Goal: Transaction & Acquisition: Purchase product/service

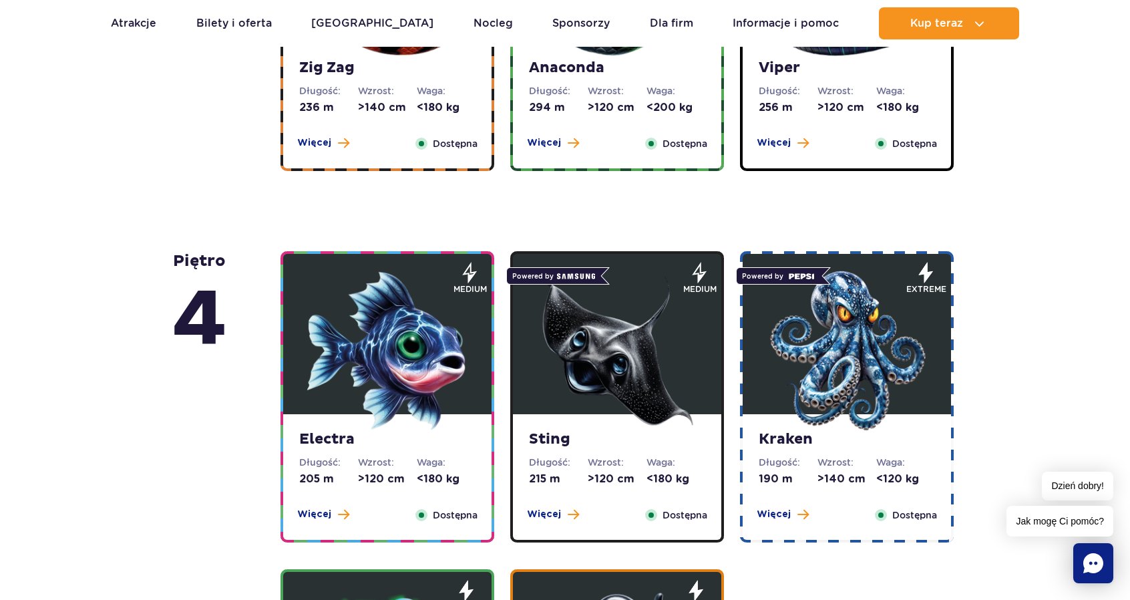
scroll to position [668, 0]
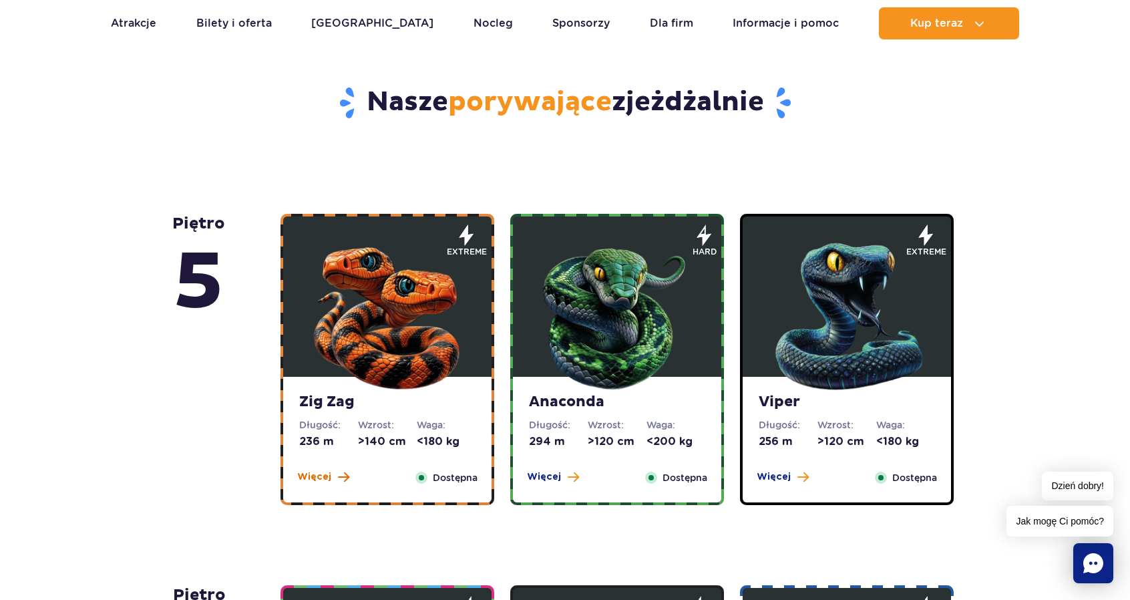
click at [306, 475] on span "Więcej" at bounding box center [314, 476] width 34 height 13
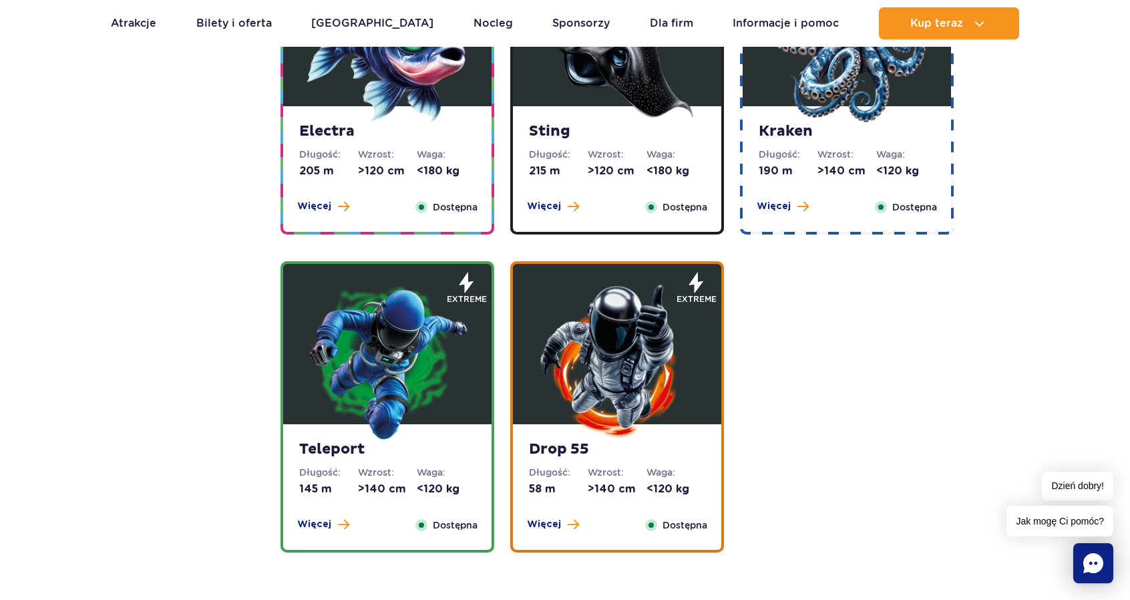
scroll to position [1790, 0]
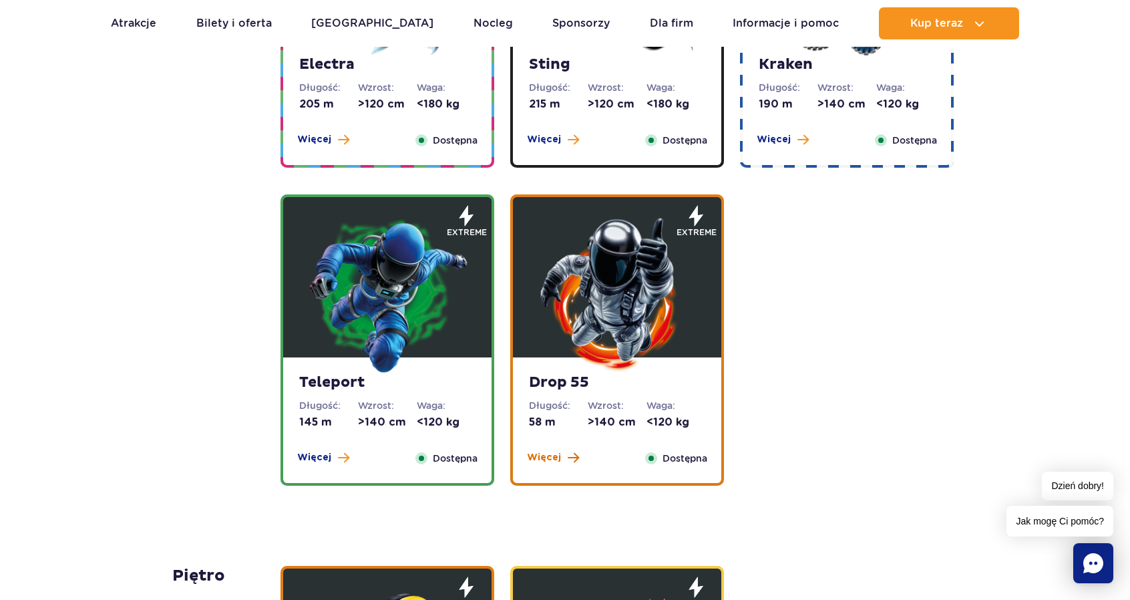
click at [557, 457] on span "Więcej" at bounding box center [544, 457] width 34 height 13
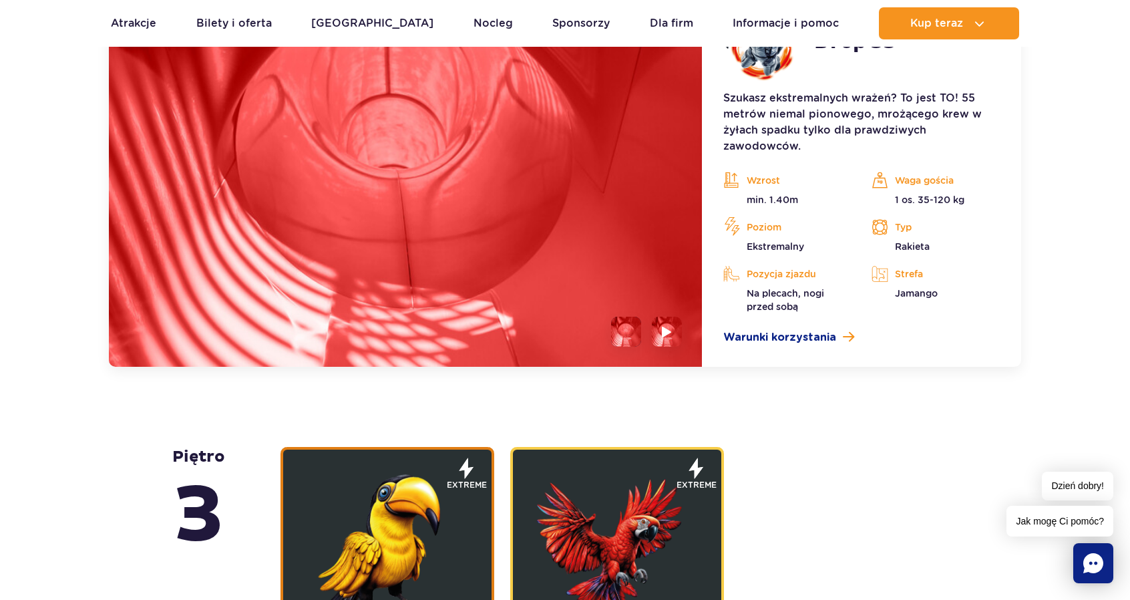
scroll to position [1744, 0]
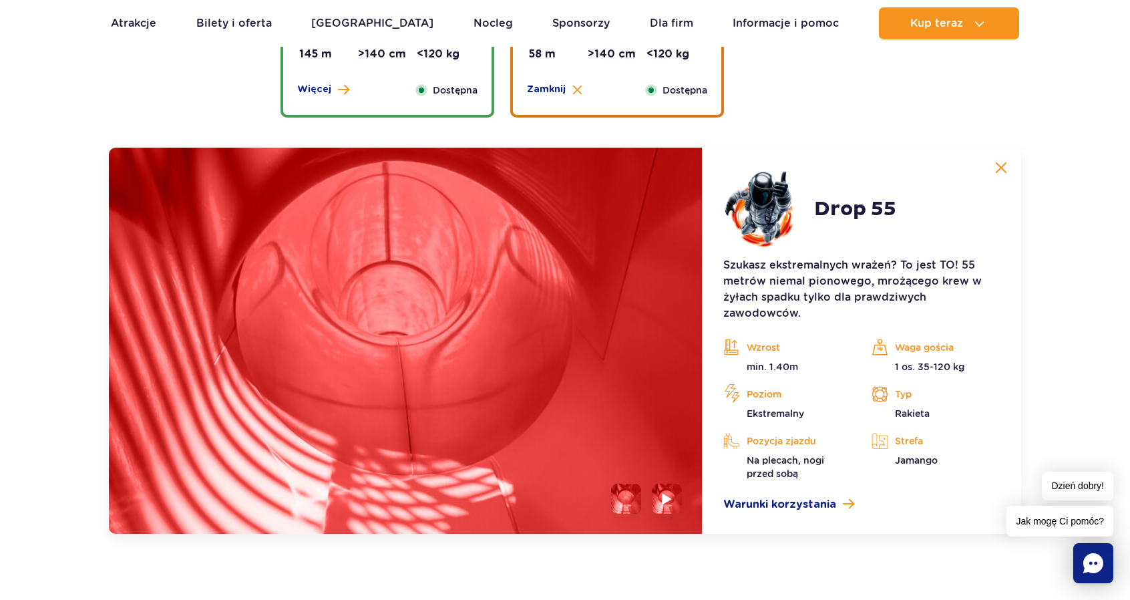
click at [870, 198] on h2 "Drop 55" at bounding box center [855, 209] width 82 height 24
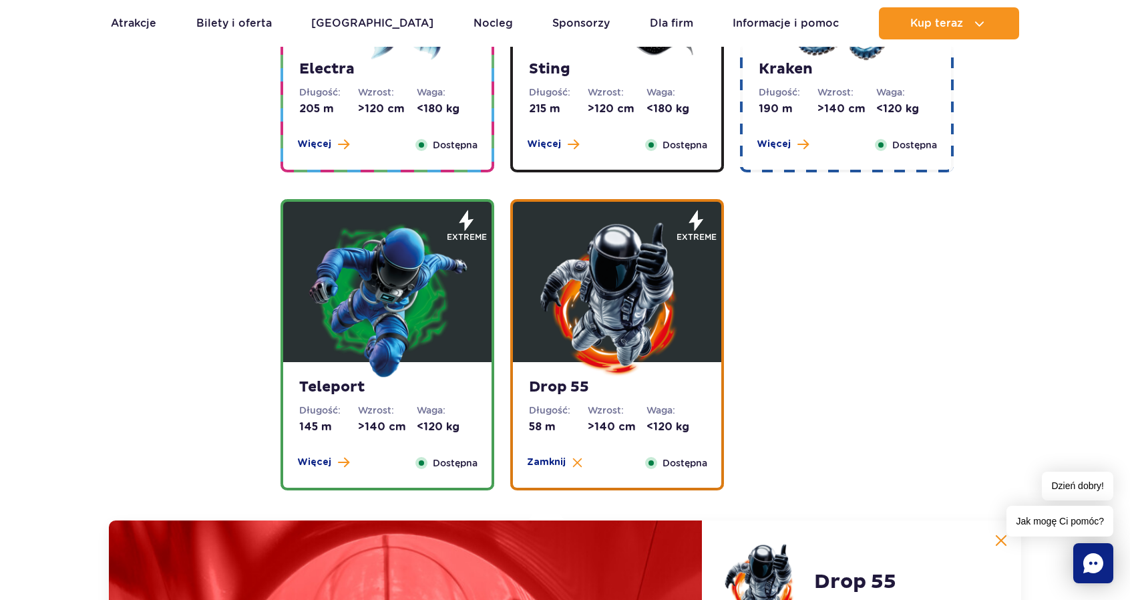
scroll to position [1344, 0]
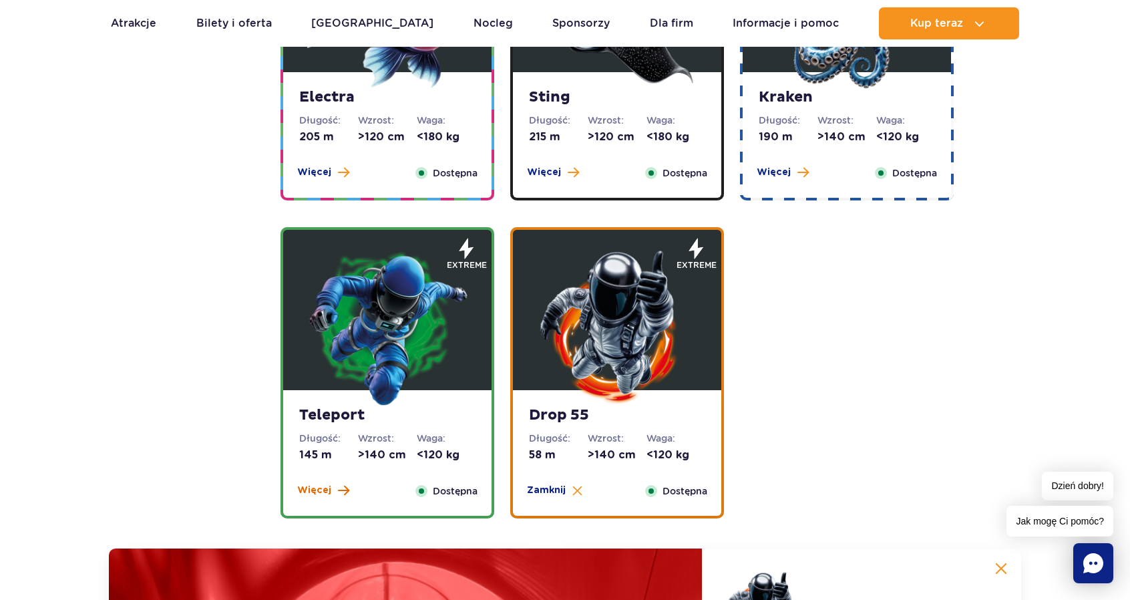
click at [327, 488] on span "Więcej" at bounding box center [314, 490] width 34 height 13
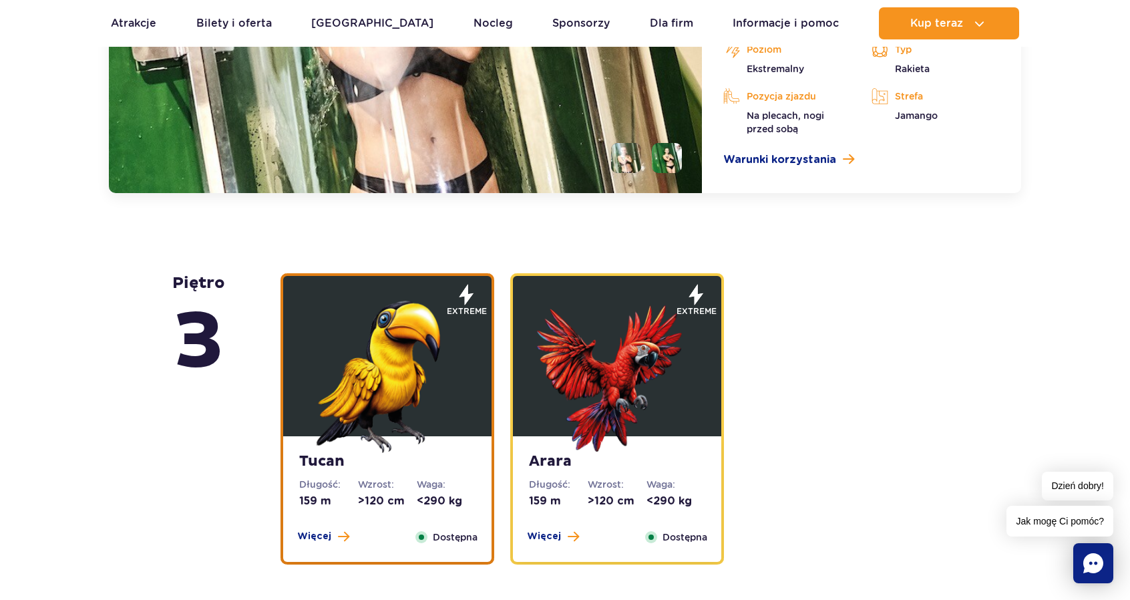
scroll to position [2145, 0]
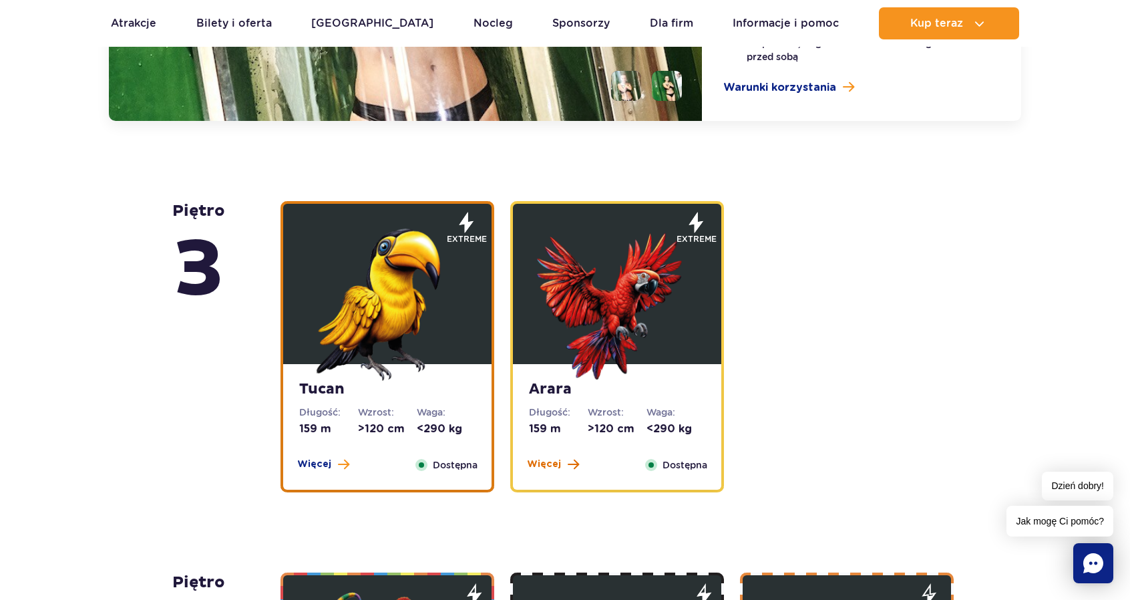
click at [558, 467] on span "Więcej" at bounding box center [544, 463] width 34 height 13
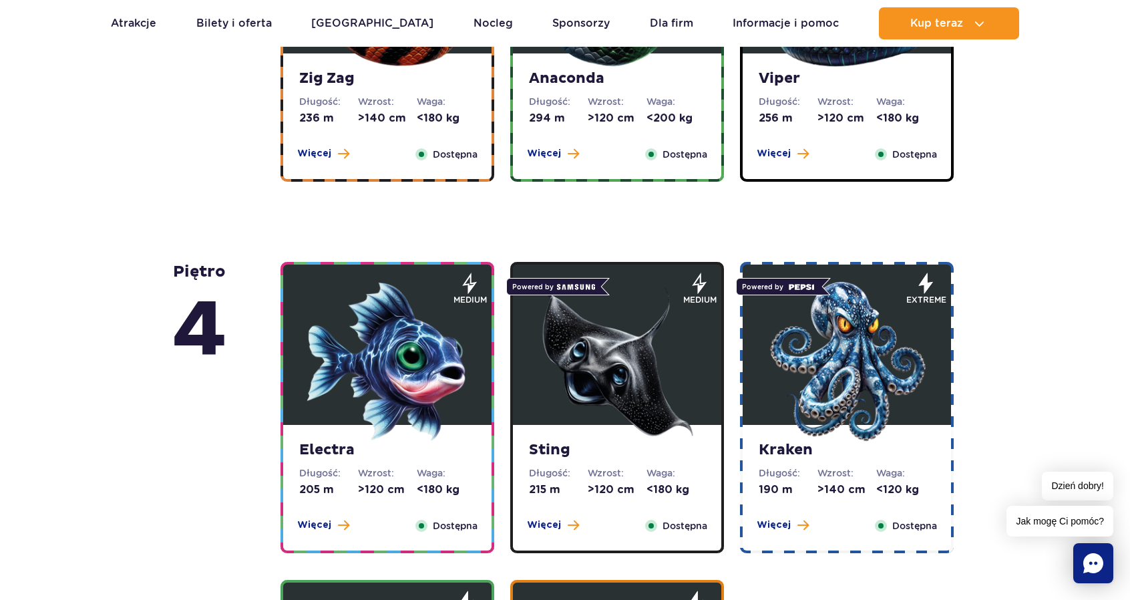
scroll to position [1047, 0]
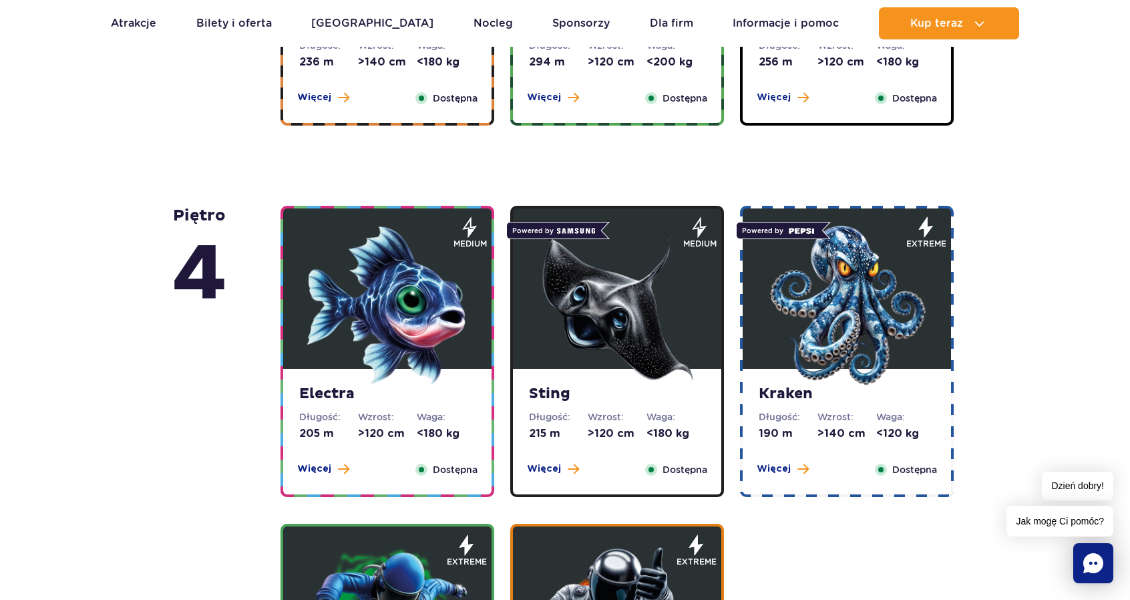
click at [810, 344] on img at bounding box center [847, 305] width 160 height 160
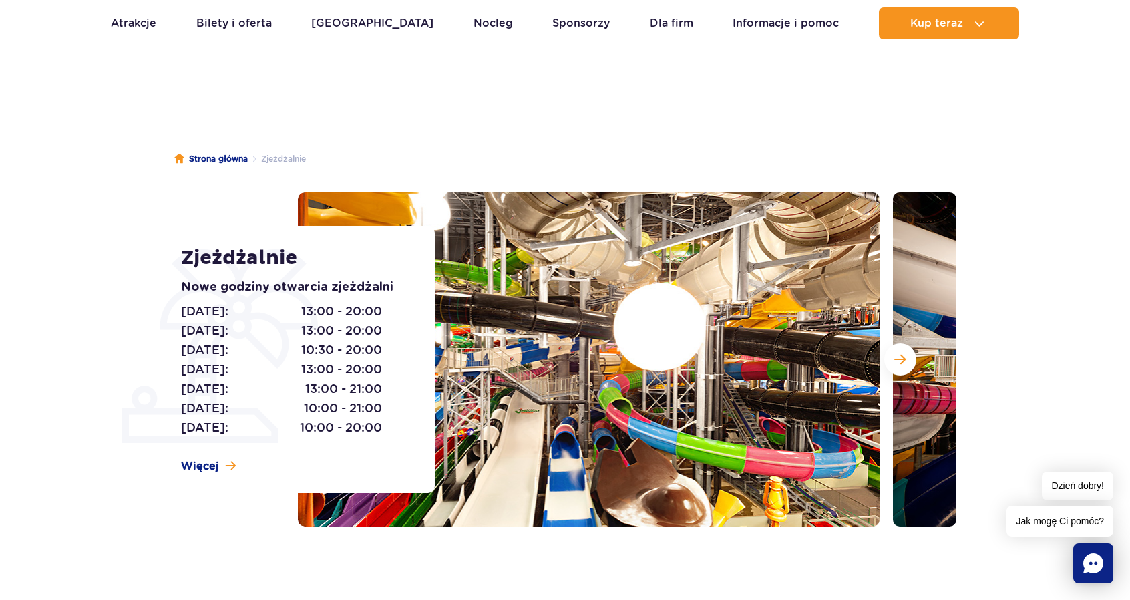
scroll to position [0, 0]
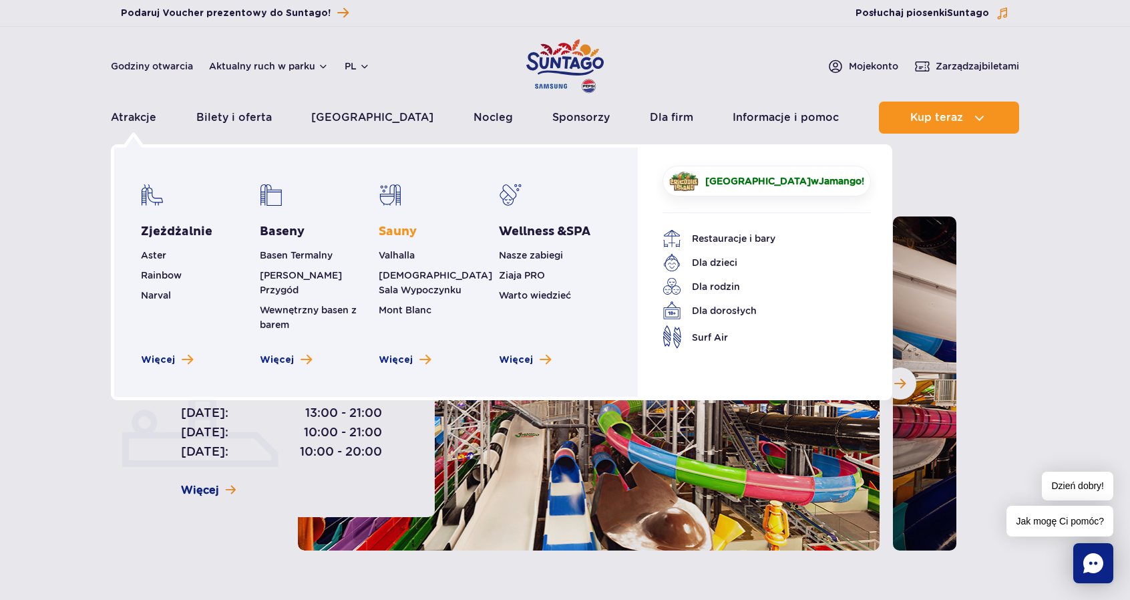
click at [399, 232] on link "Sauny" at bounding box center [398, 232] width 38 height 16
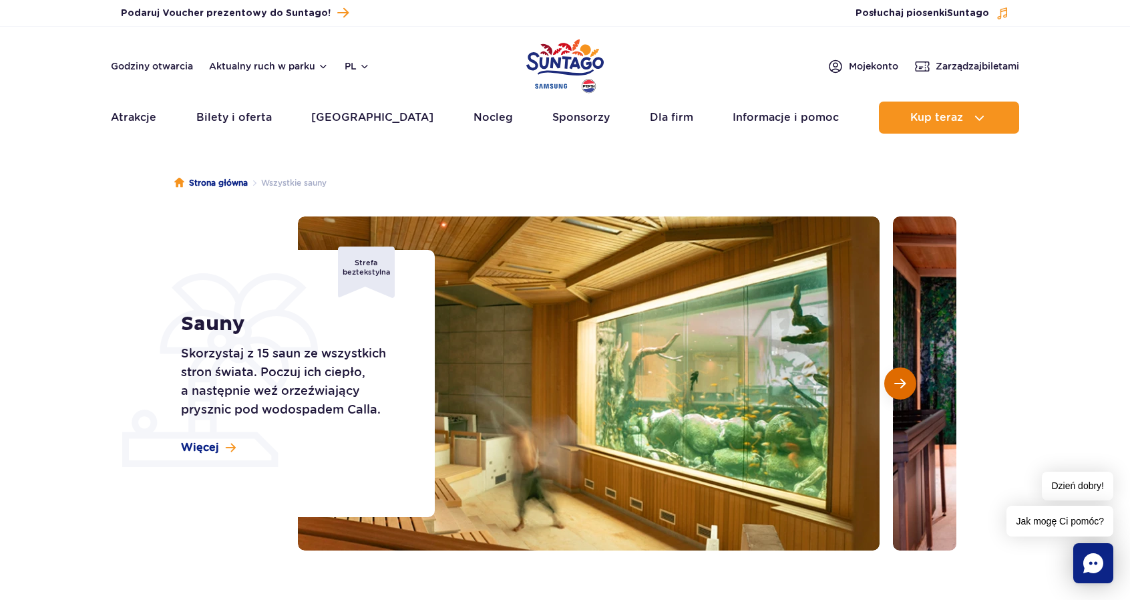
click at [903, 385] on span "Następny slajd" at bounding box center [899, 383] width 11 height 12
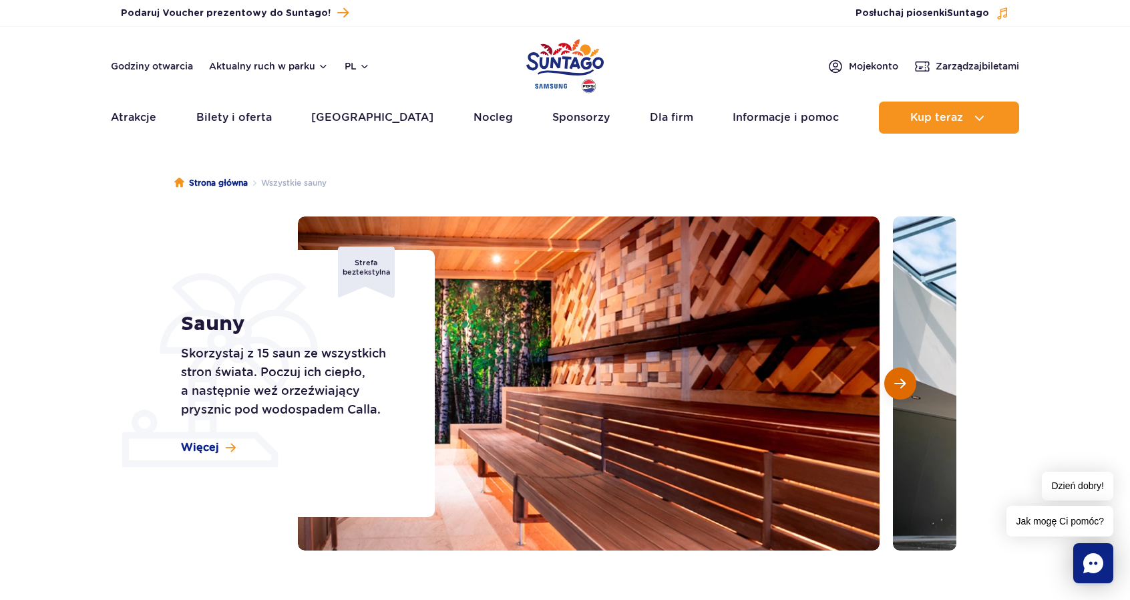
click at [902, 385] on span "Następny slajd" at bounding box center [899, 383] width 11 height 12
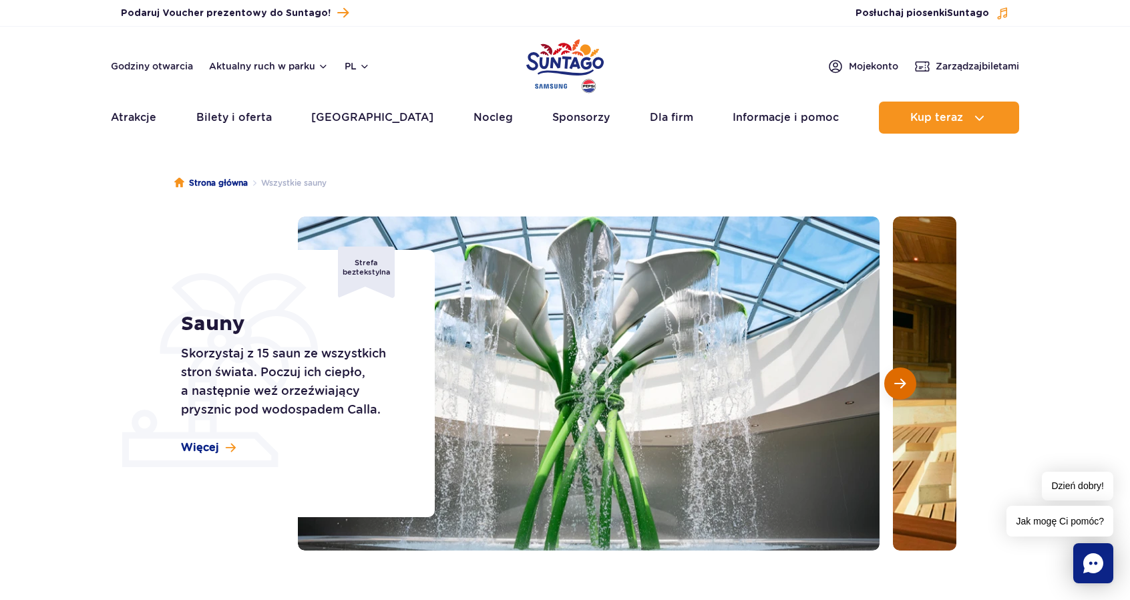
click at [902, 385] on span "Następny slajd" at bounding box center [899, 383] width 11 height 12
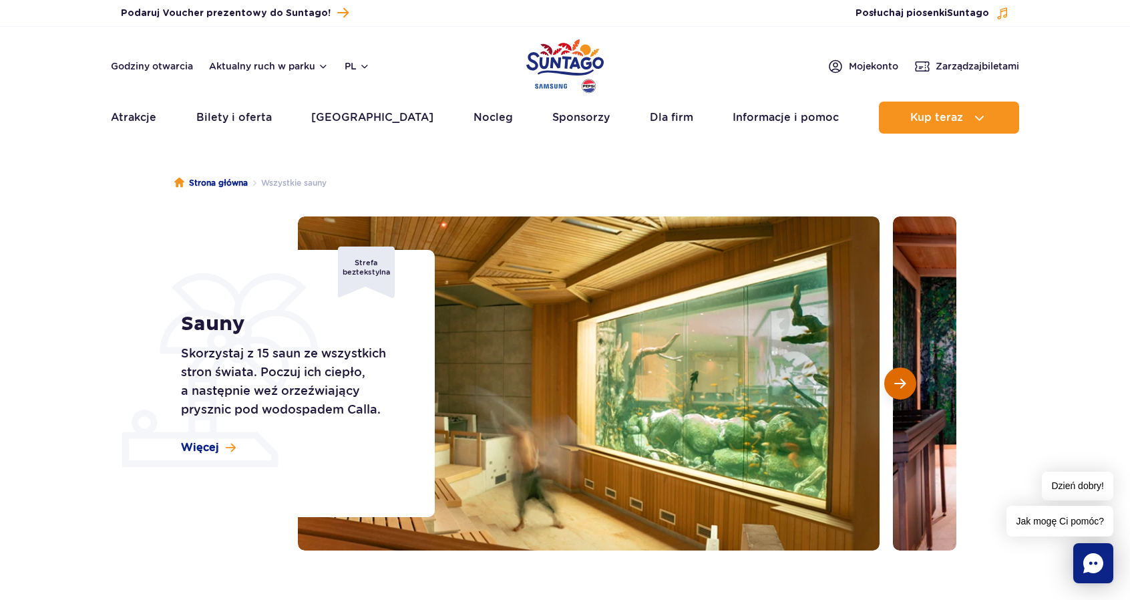
click at [902, 385] on span "Następny slajd" at bounding box center [899, 383] width 11 height 12
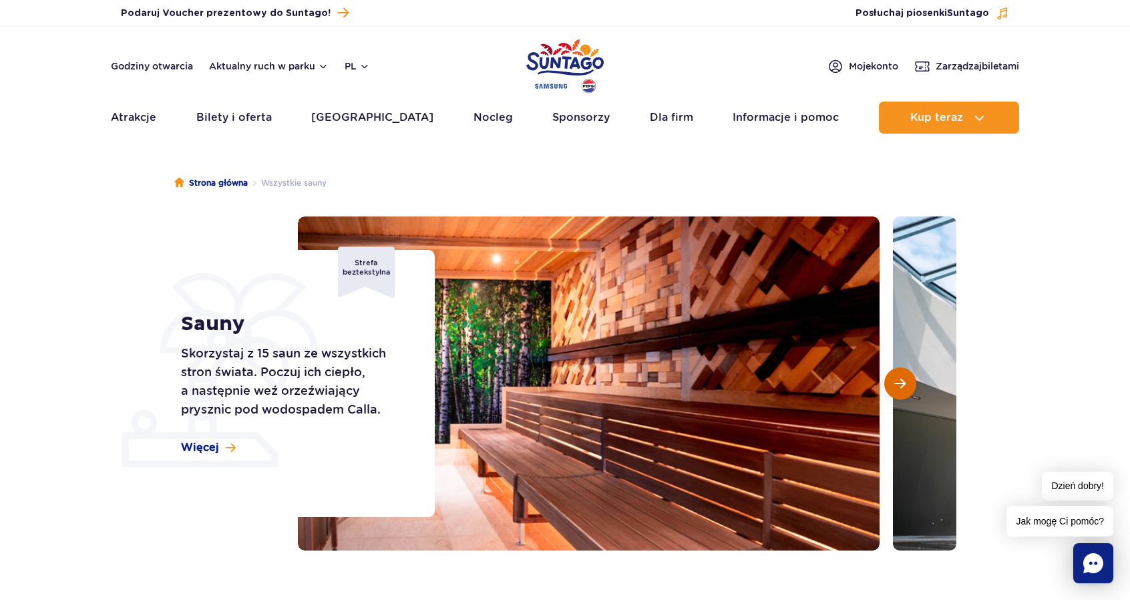
click at [902, 385] on span "Następny slajd" at bounding box center [899, 383] width 11 height 12
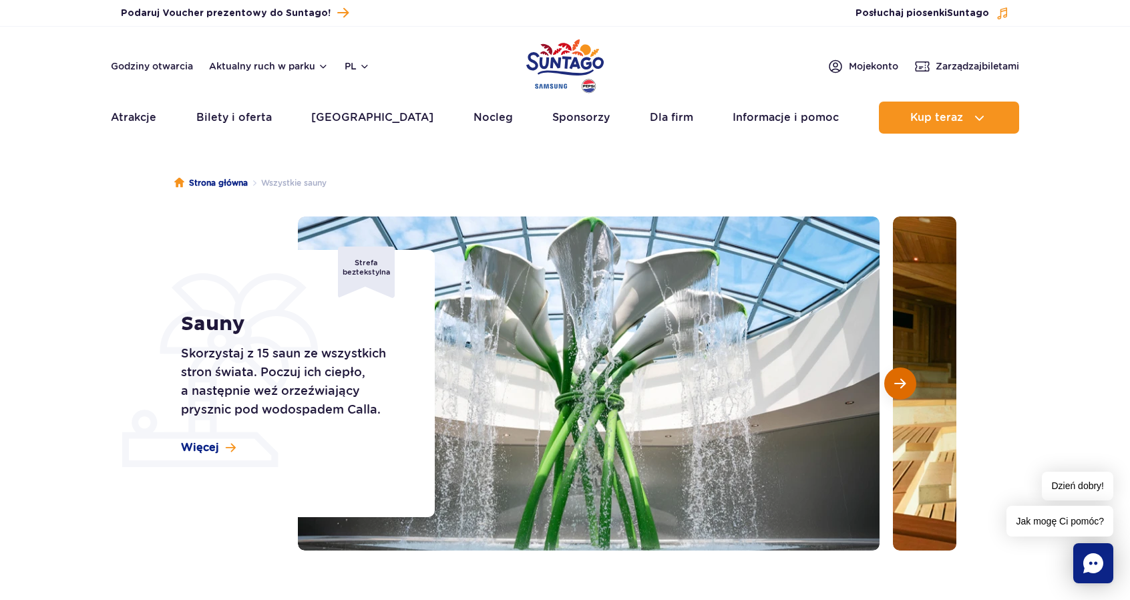
click at [902, 385] on span "Następny slajd" at bounding box center [899, 383] width 11 height 12
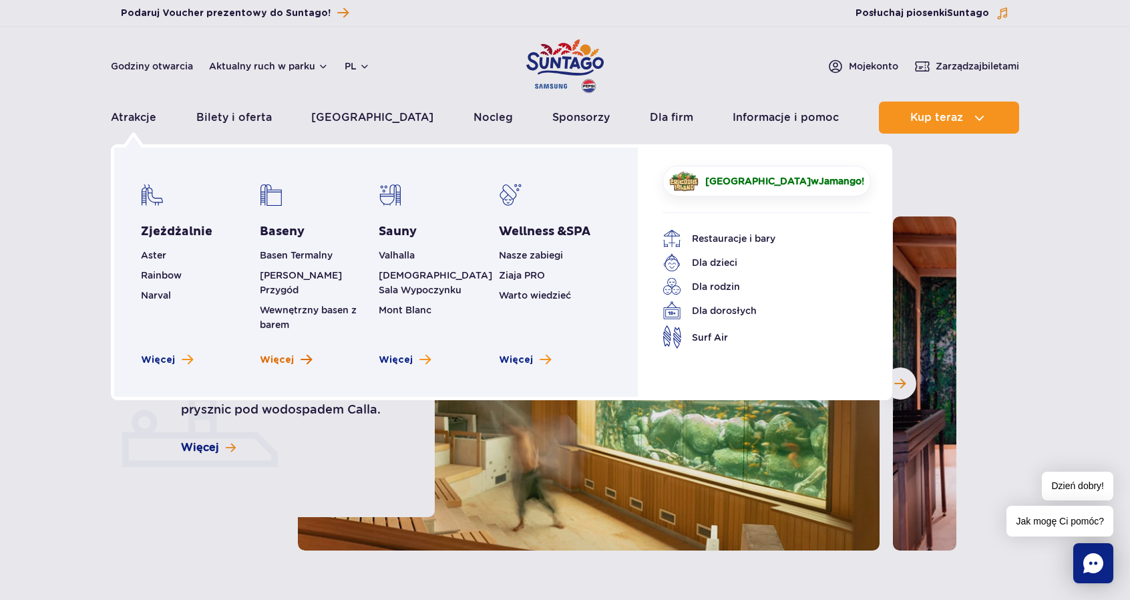
click at [283, 353] on span "Więcej" at bounding box center [277, 359] width 34 height 13
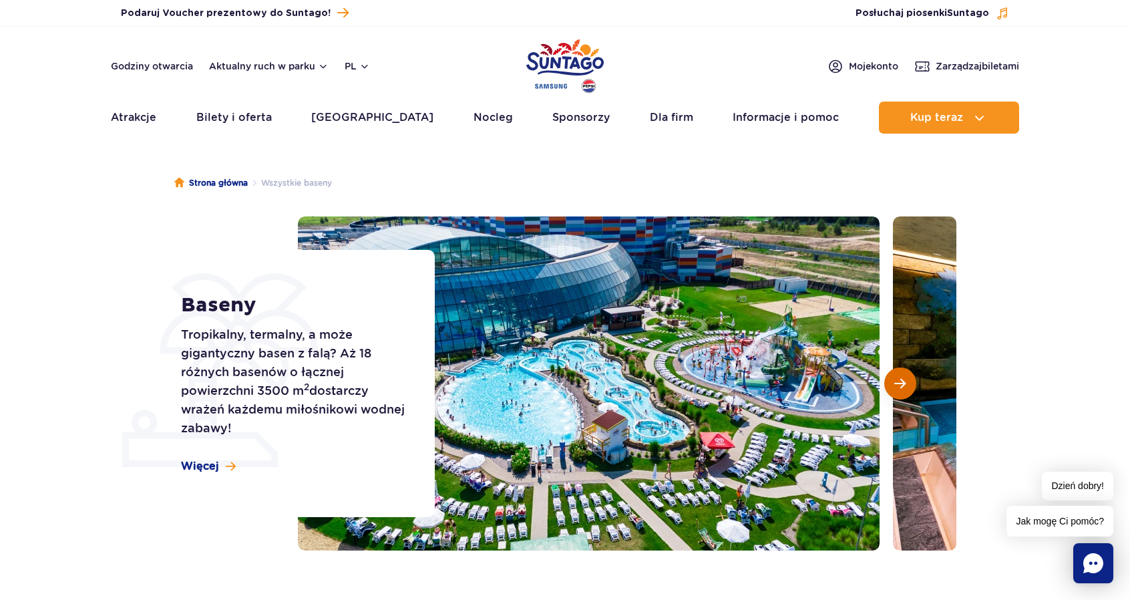
click at [898, 384] on span "Następny slajd" at bounding box center [899, 383] width 11 height 12
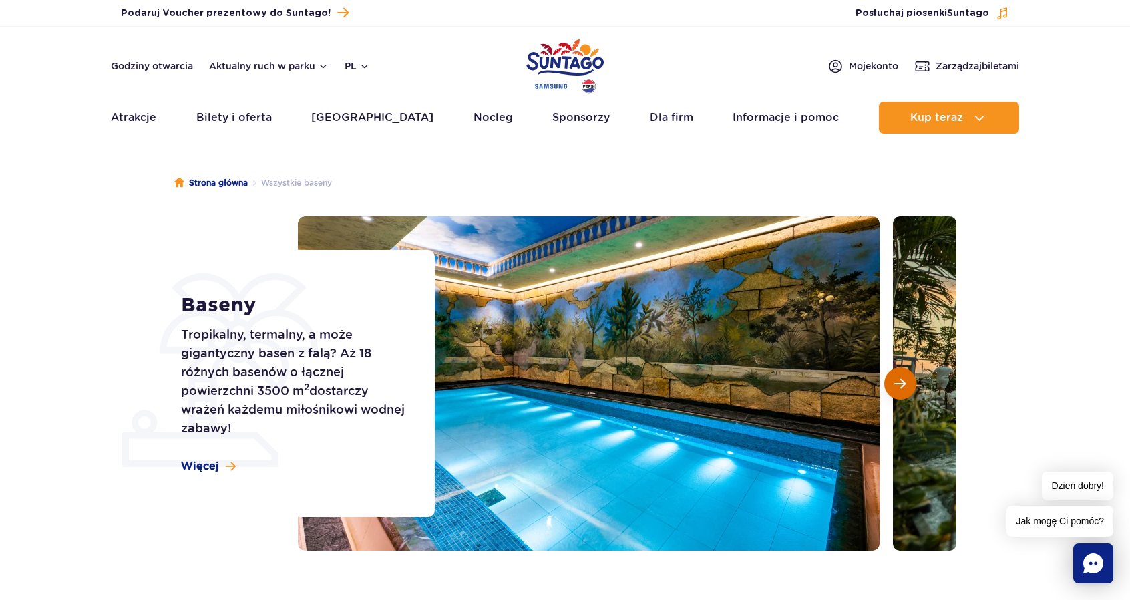
click at [898, 384] on span "Następny slajd" at bounding box center [899, 383] width 11 height 12
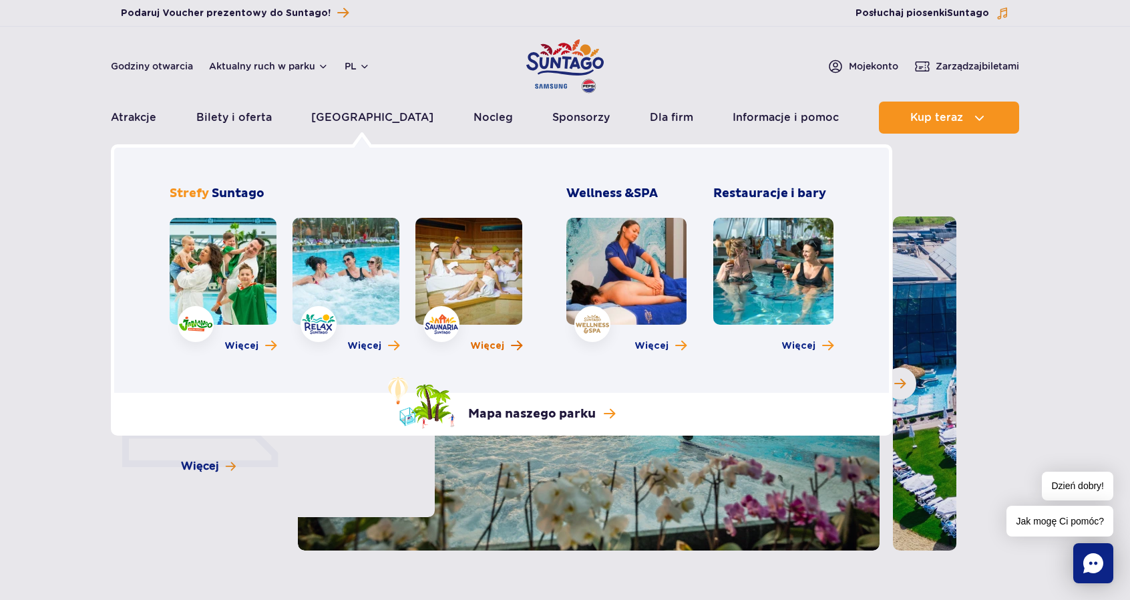
click at [494, 348] on span "Więcej" at bounding box center [487, 345] width 34 height 13
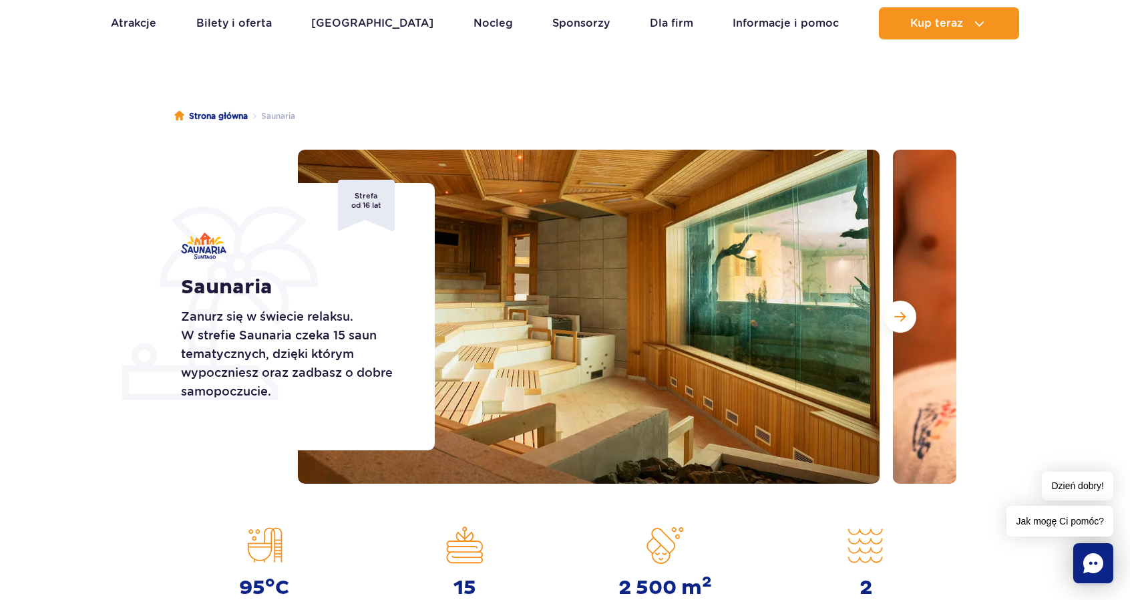
scroll to position [67, 0]
click at [894, 321] on button "Następny slajd" at bounding box center [900, 317] width 32 height 32
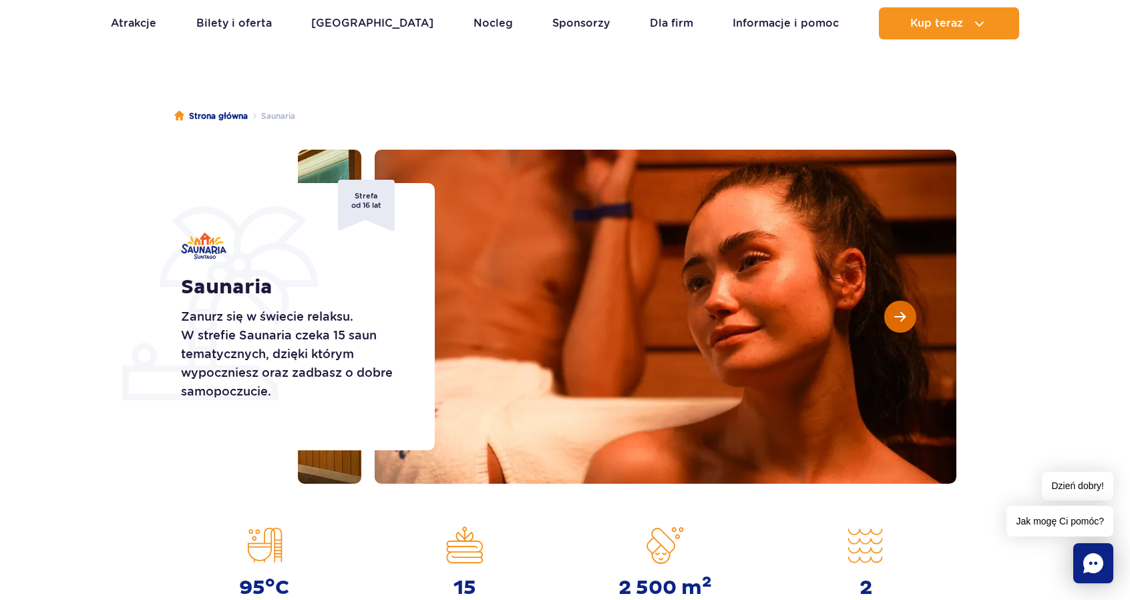
click at [902, 316] on span "Następny slajd" at bounding box center [899, 317] width 11 height 12
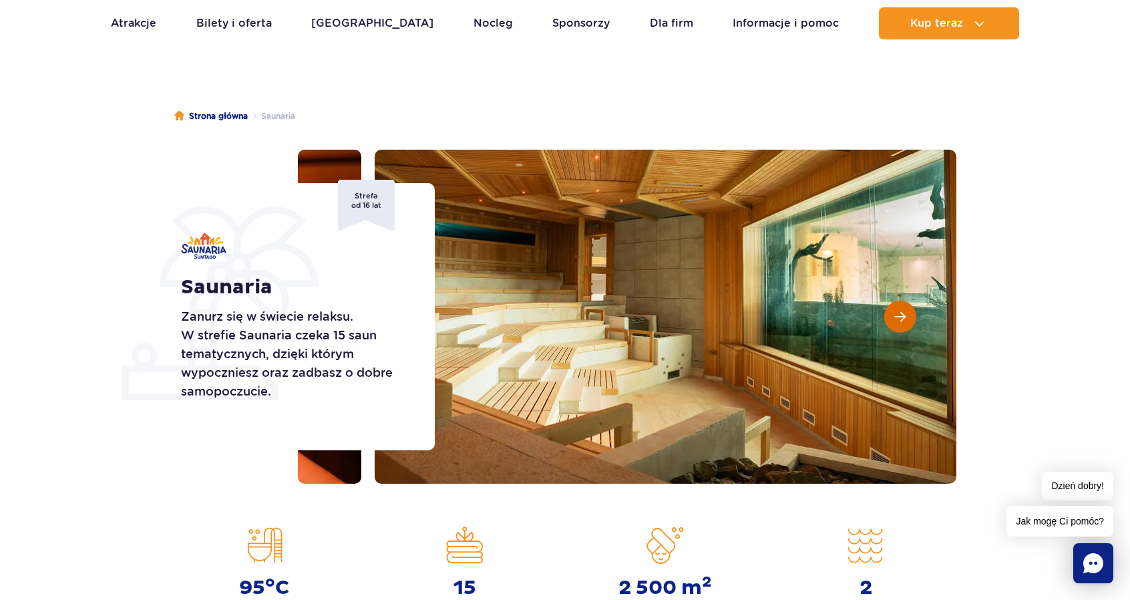
click at [902, 316] on span "Następny slajd" at bounding box center [899, 317] width 11 height 12
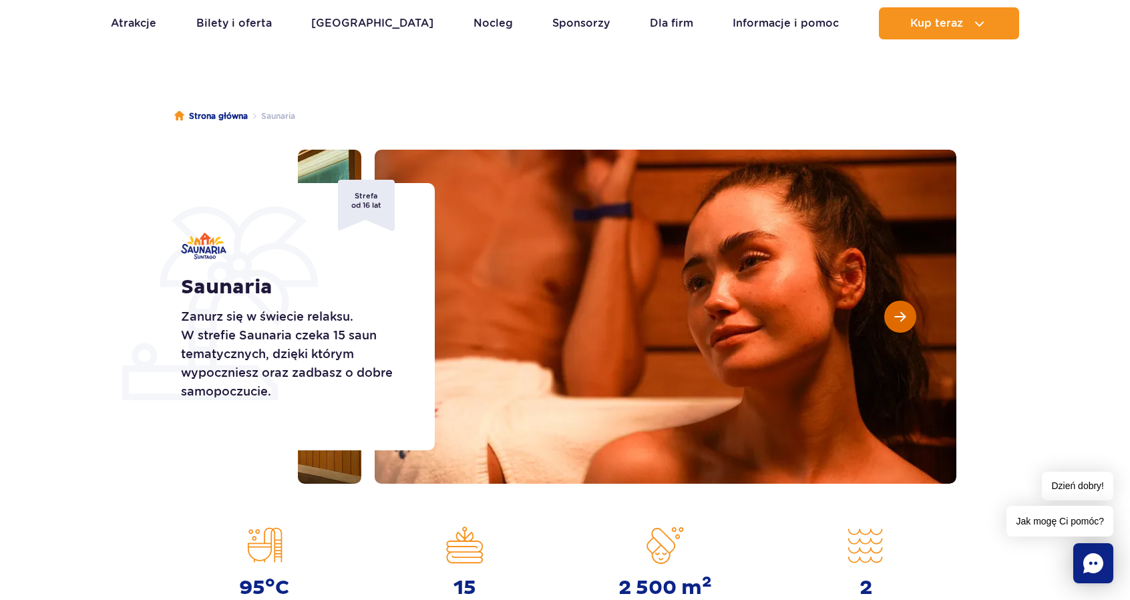
click at [902, 316] on span "Następny slajd" at bounding box center [899, 317] width 11 height 12
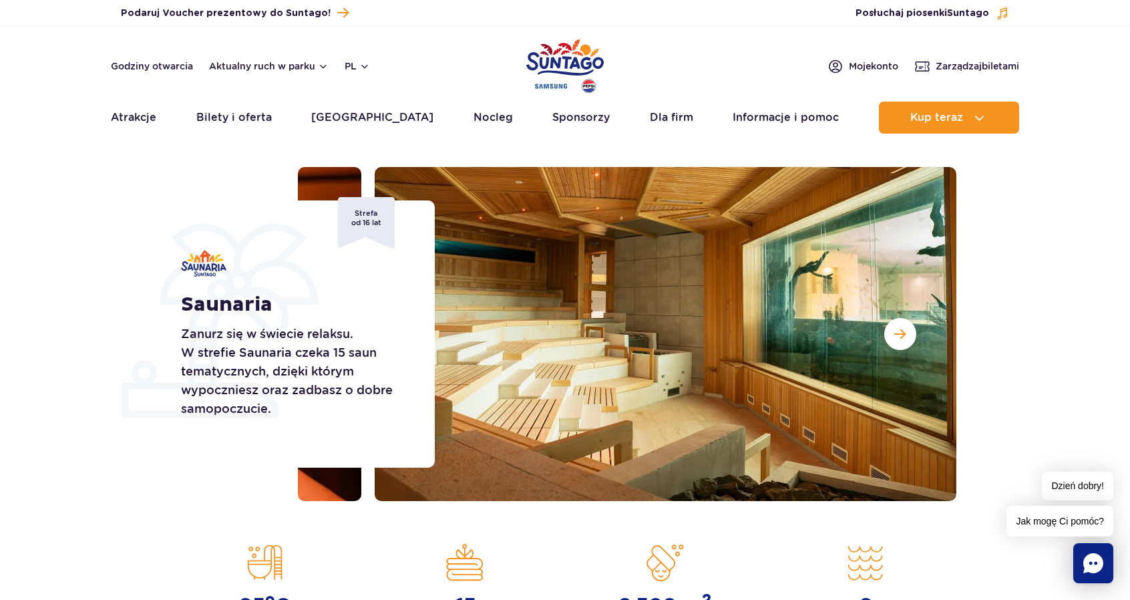
scroll to position [0, 0]
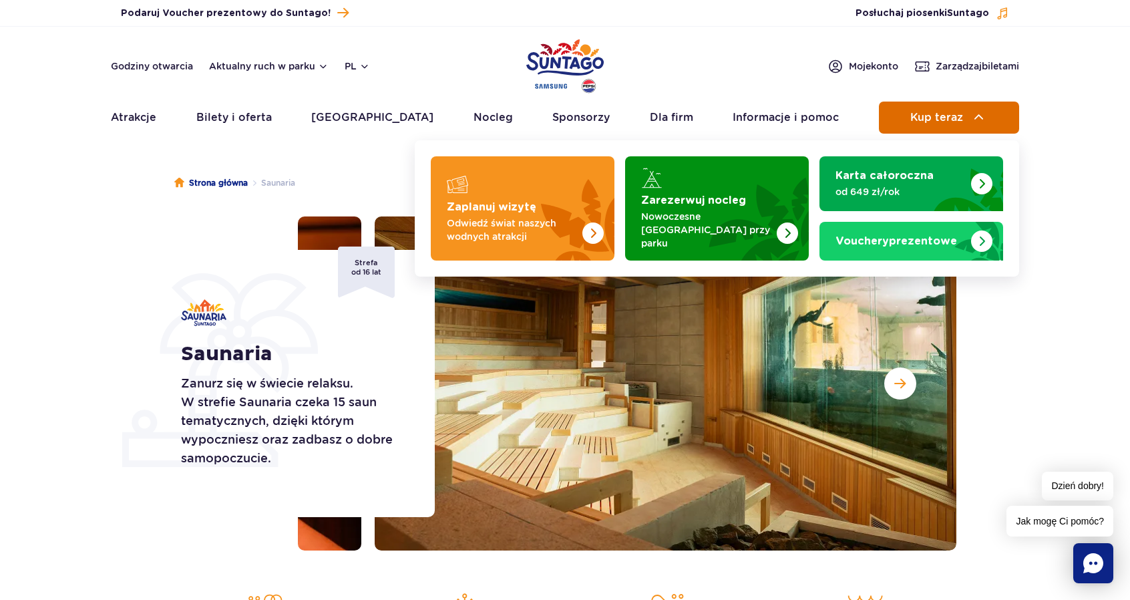
click at [950, 117] on span "Kup teraz" at bounding box center [936, 118] width 53 height 12
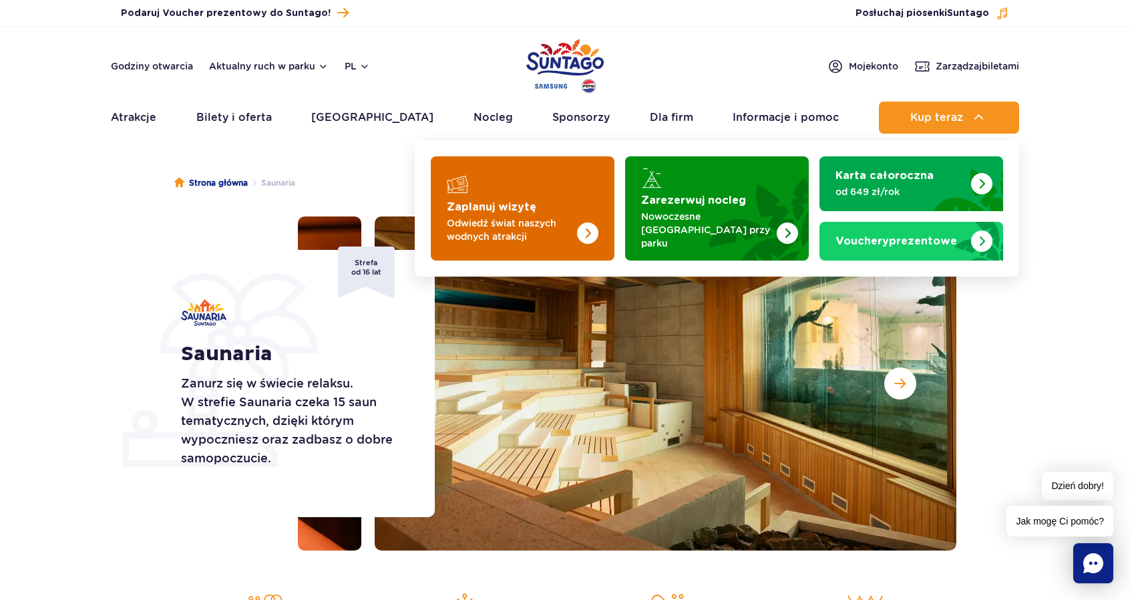
click at [532, 184] on img "Zaplanuj wizytę" at bounding box center [561, 208] width 106 height 104
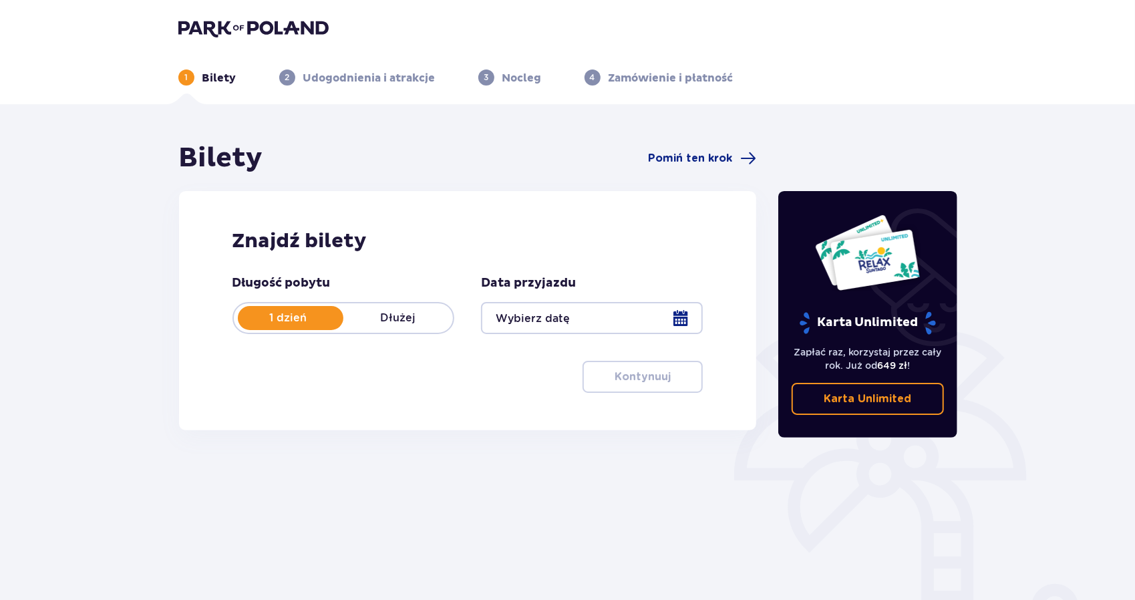
click at [629, 316] on div at bounding box center [592, 318] width 222 height 32
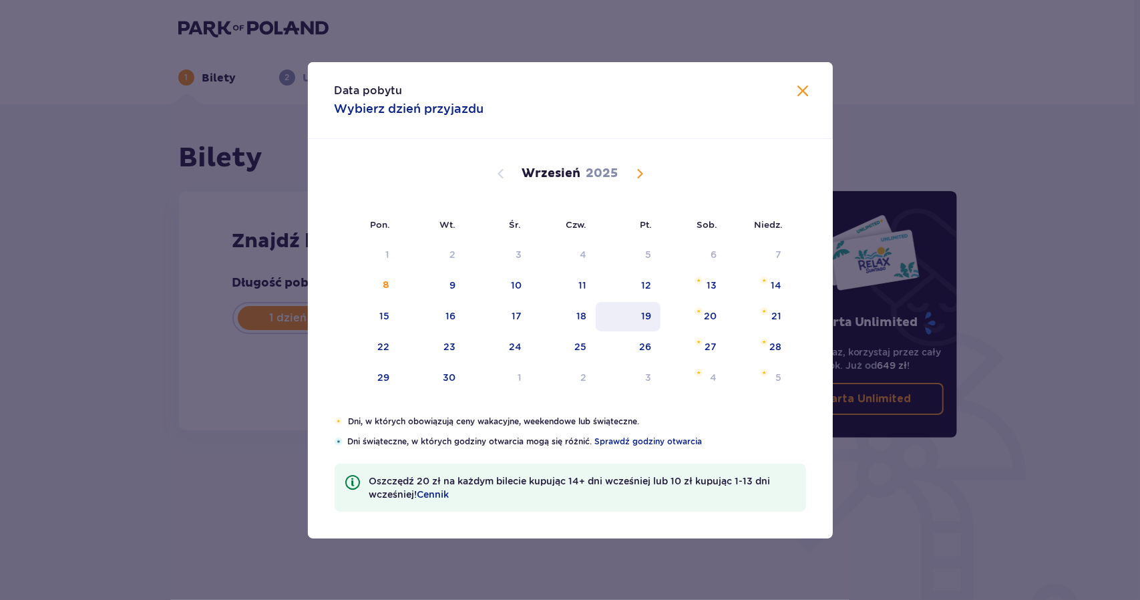
click at [648, 320] on div "19" at bounding box center [646, 315] width 10 height 13
type input "[DATE]"
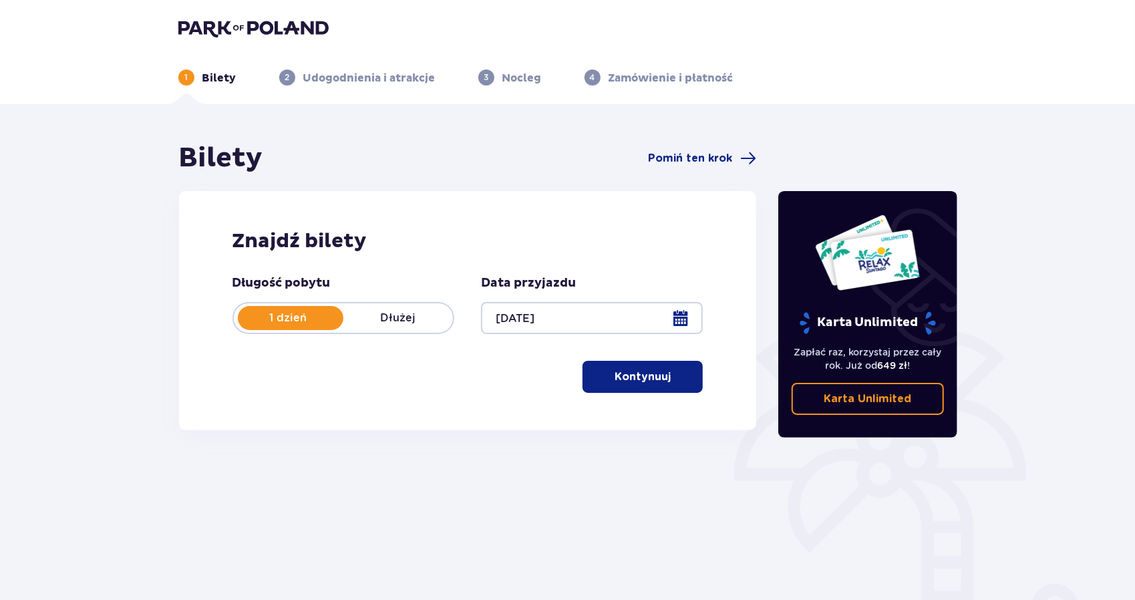
click at [614, 375] on p "Kontynuuj" at bounding box center [642, 376] width 56 height 15
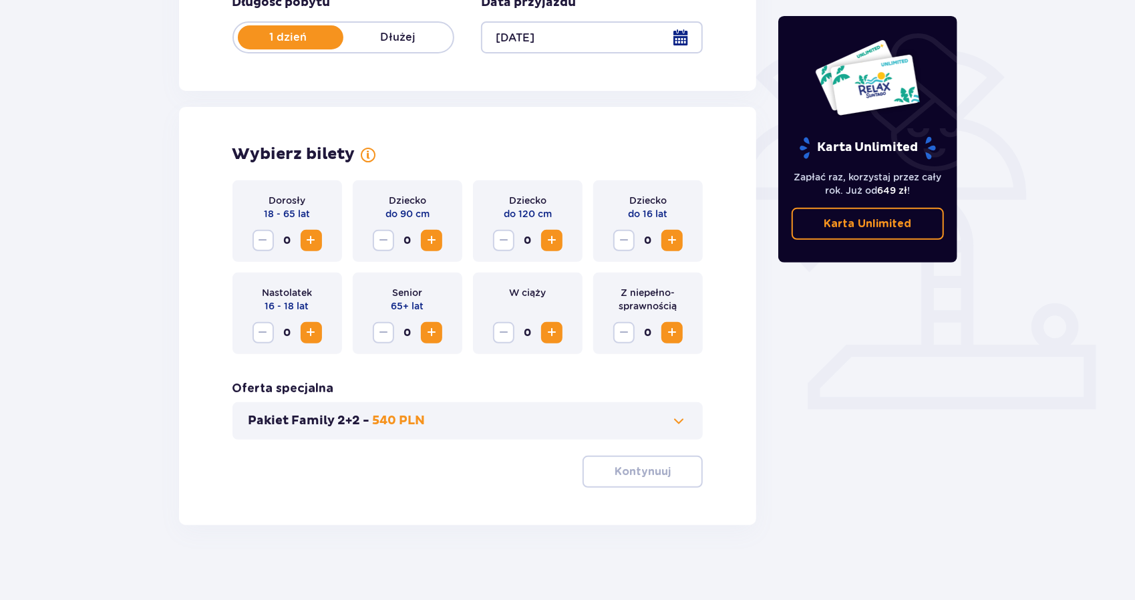
scroll to position [286, 0]
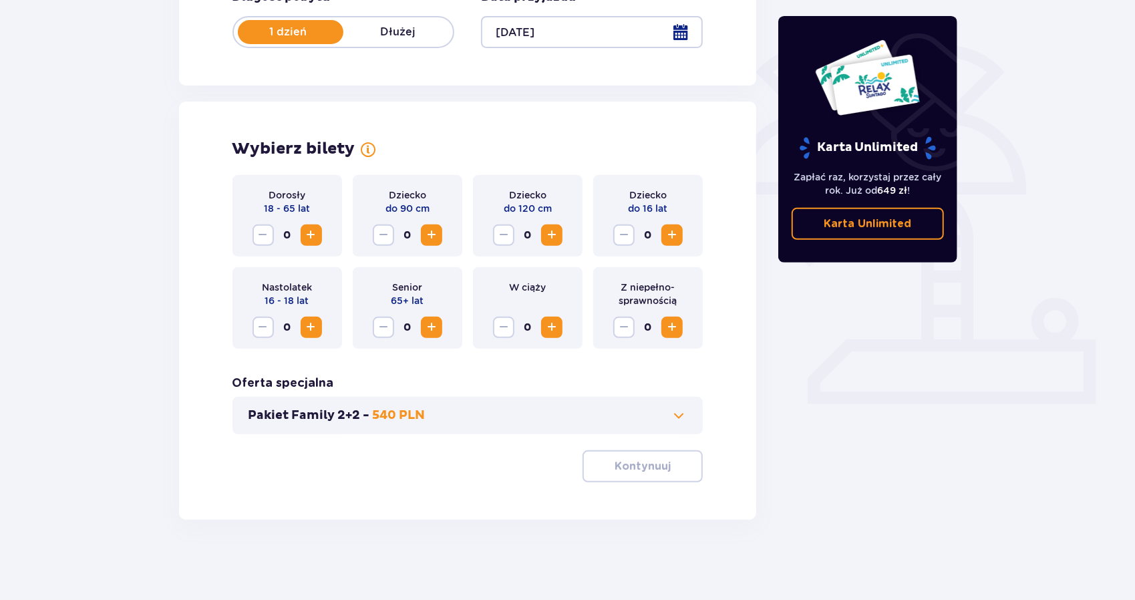
click at [313, 240] on span "Increase" at bounding box center [311, 235] width 16 height 16
click at [426, 414] on button "Pakiet Family 2+2 - 540 PLN" at bounding box center [467, 415] width 439 height 16
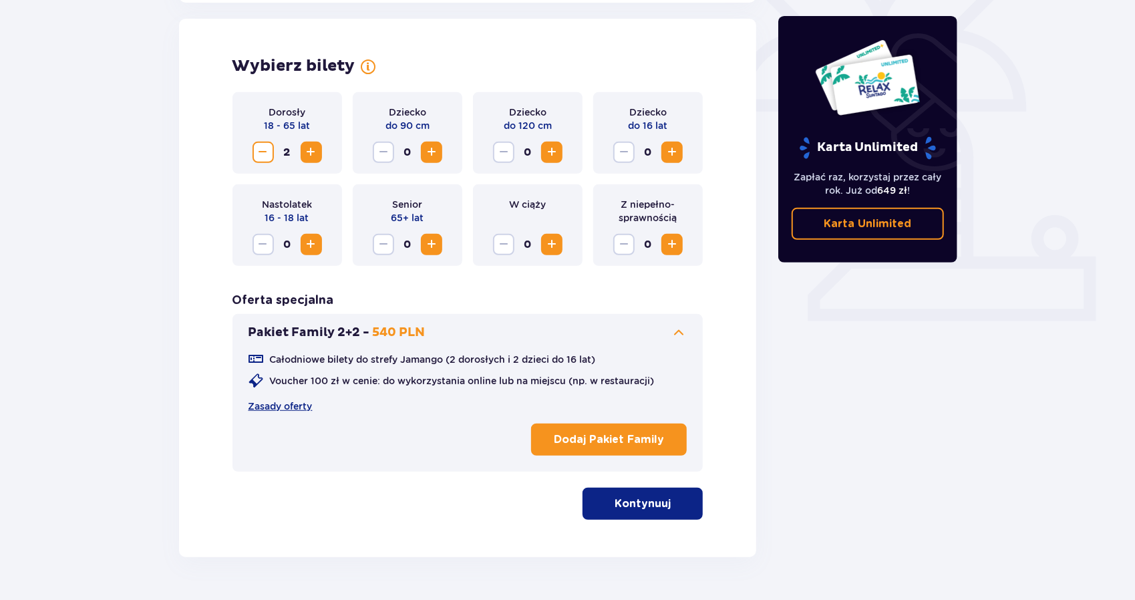
scroll to position [371, 0]
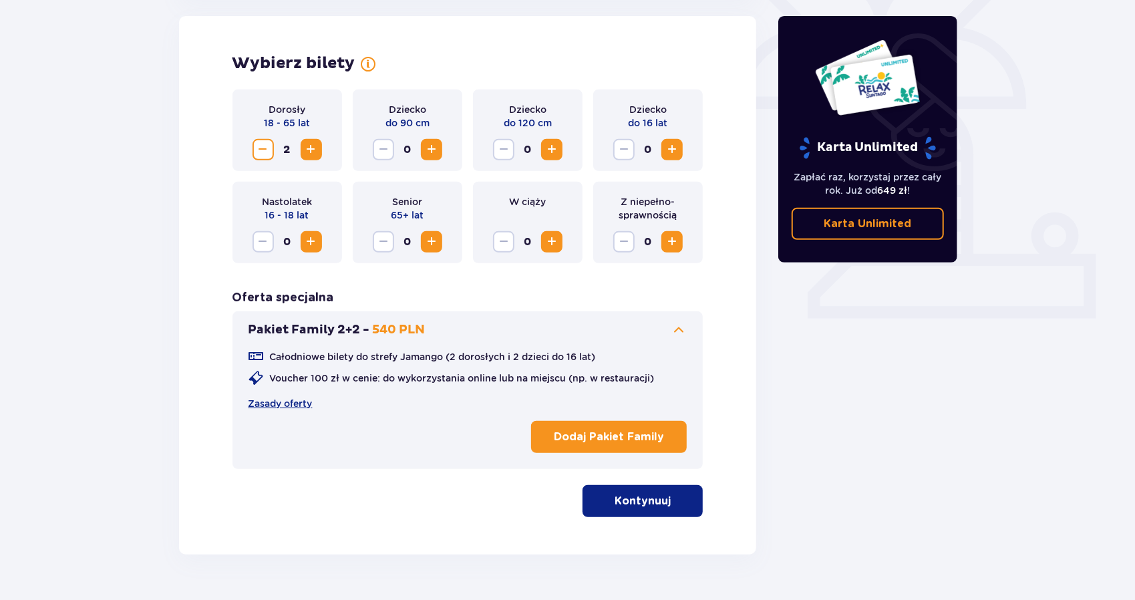
click at [642, 506] on p "Kontynuuj" at bounding box center [642, 501] width 56 height 15
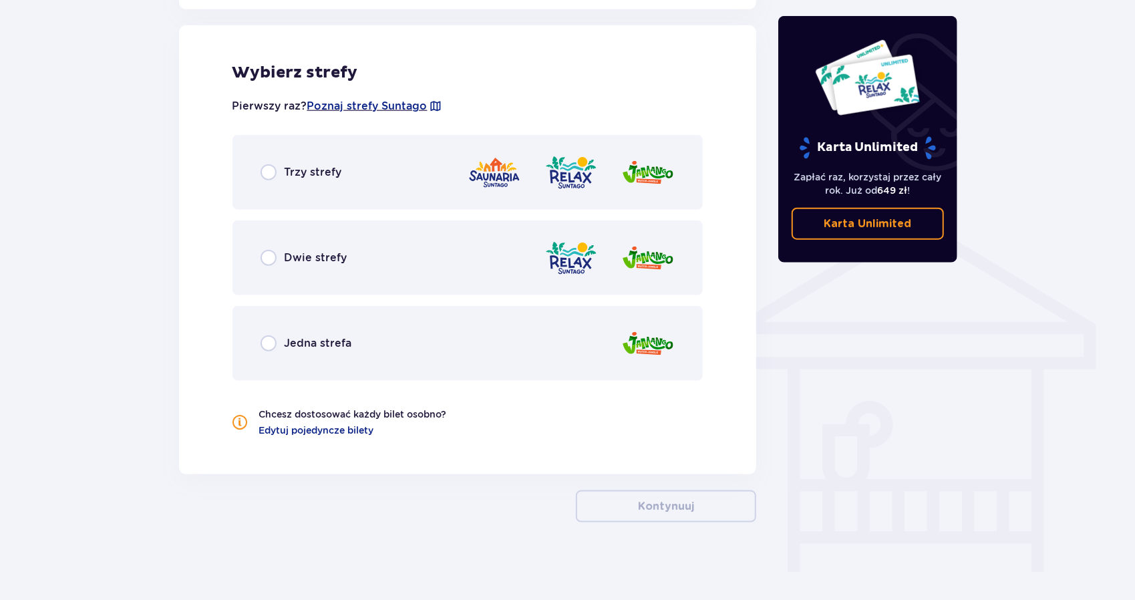
scroll to position [871, 0]
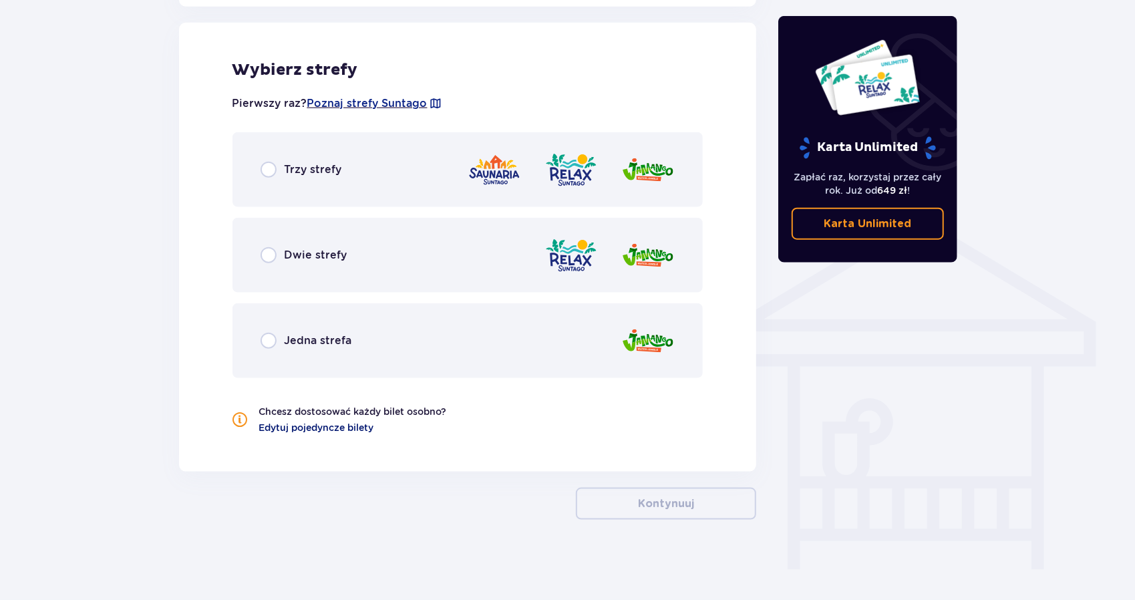
click at [366, 425] on span "Edytuj pojedyncze bilety" at bounding box center [316, 427] width 115 height 13
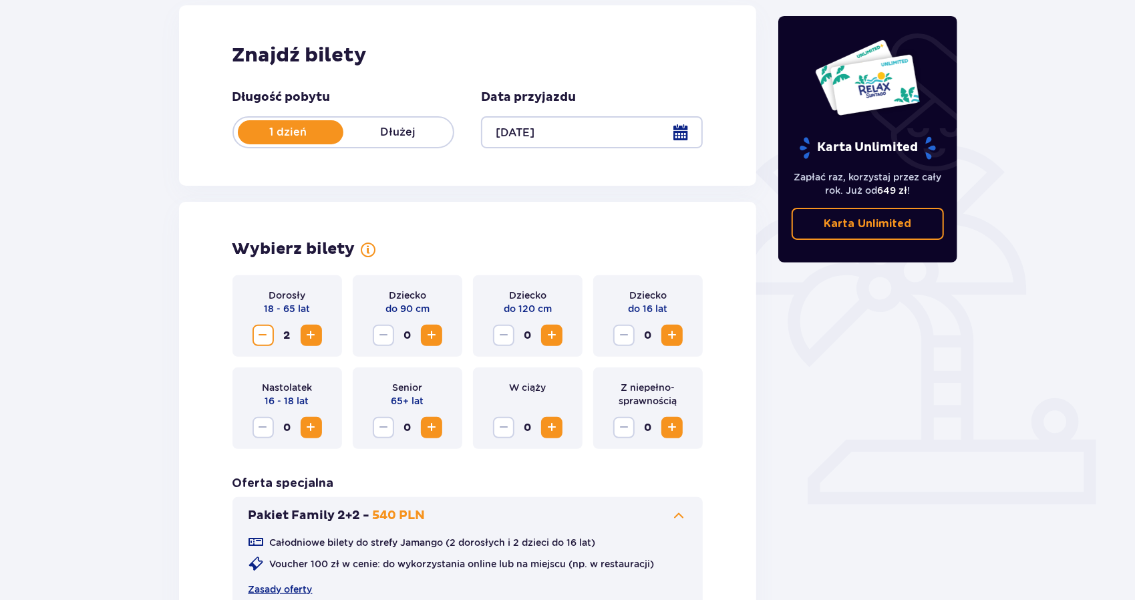
scroll to position [0, 0]
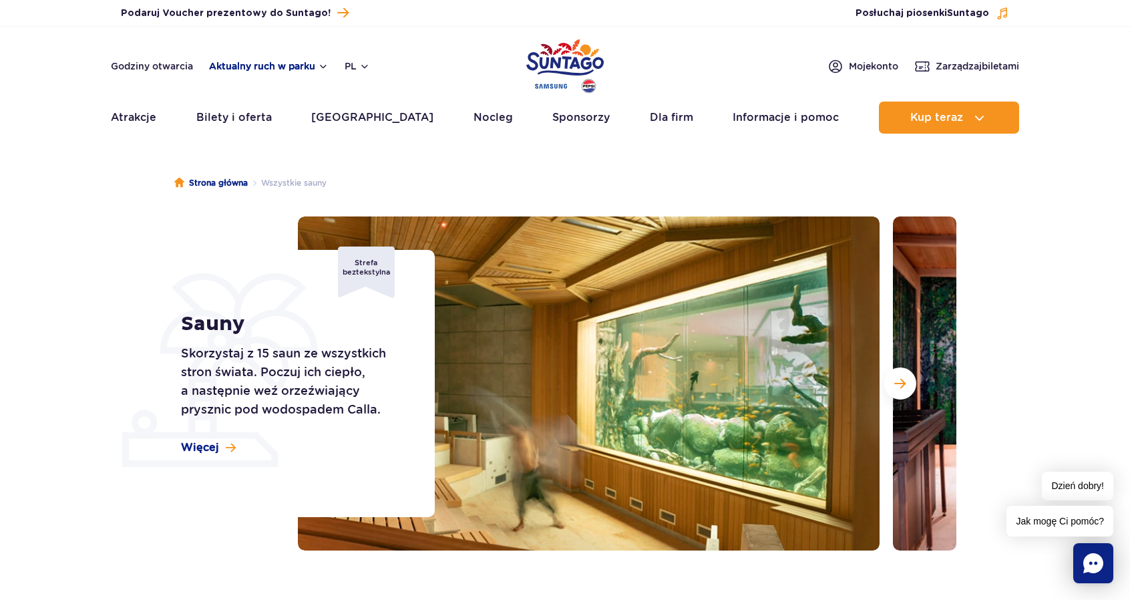
click at [271, 63] on button "Aktualny ruch w parku" at bounding box center [269, 66] width 120 height 11
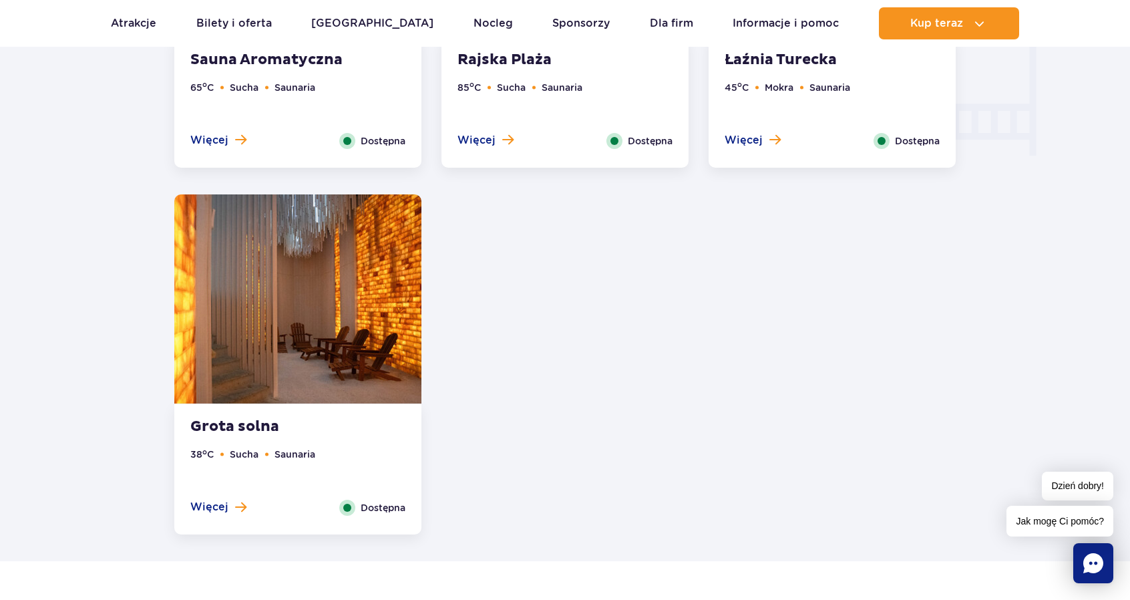
scroll to position [2004, 0]
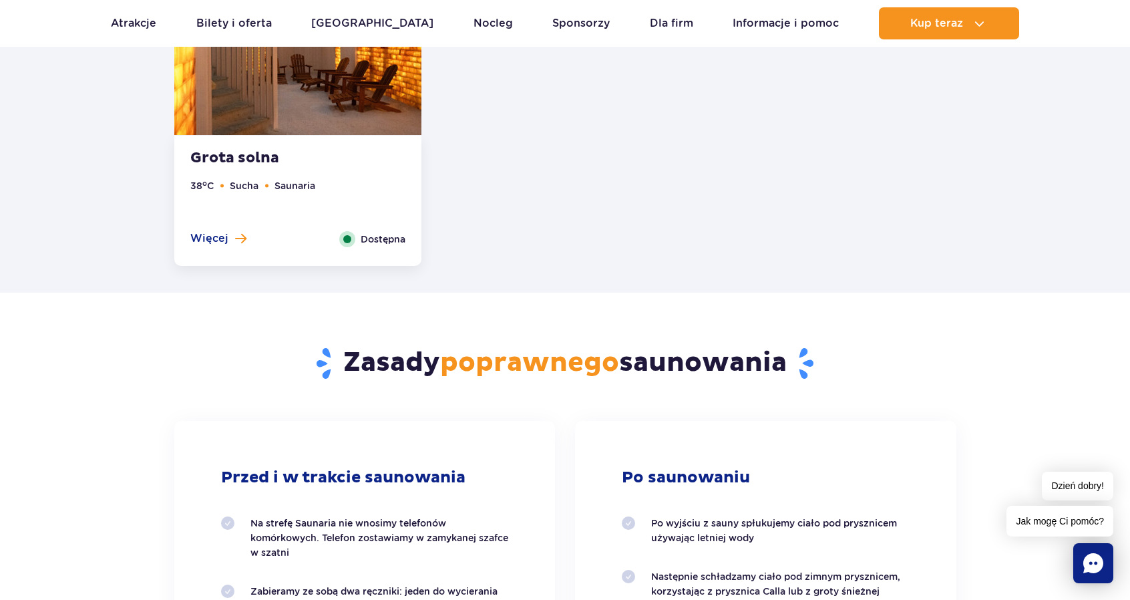
click at [1091, 558] on icon "Chat" at bounding box center [1093, 563] width 20 height 20
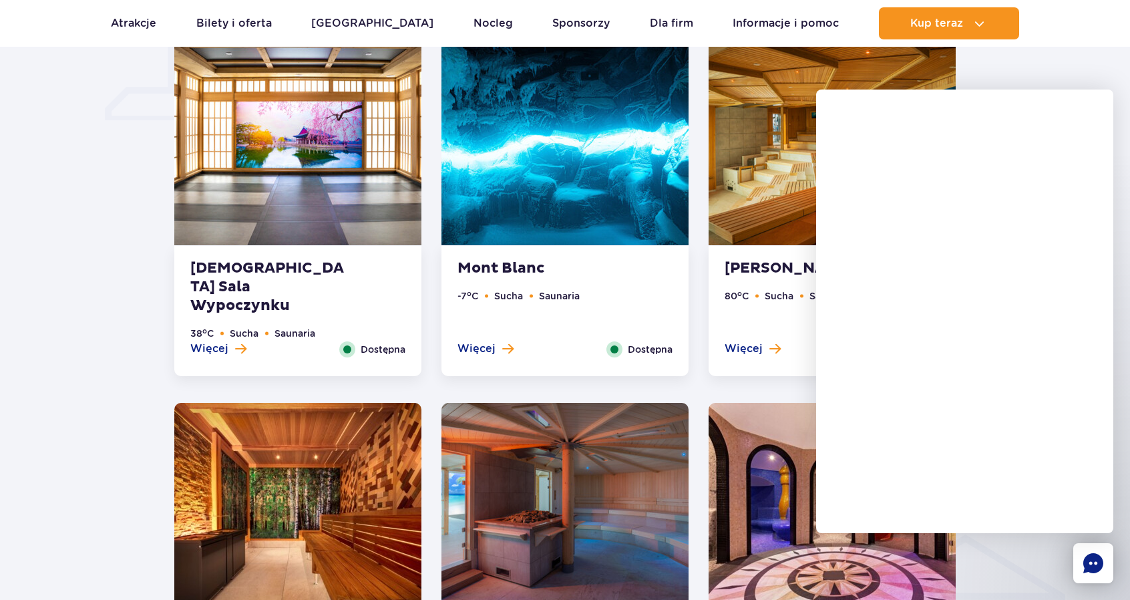
scroll to position [1002, 0]
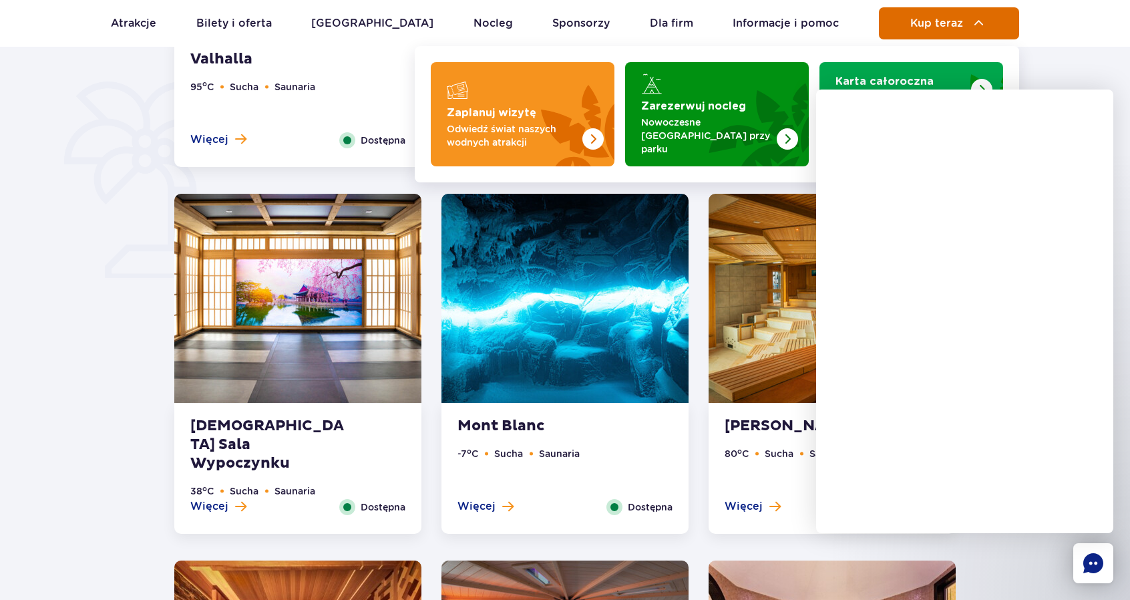
click at [924, 32] on button "Kup teraz" at bounding box center [949, 23] width 140 height 32
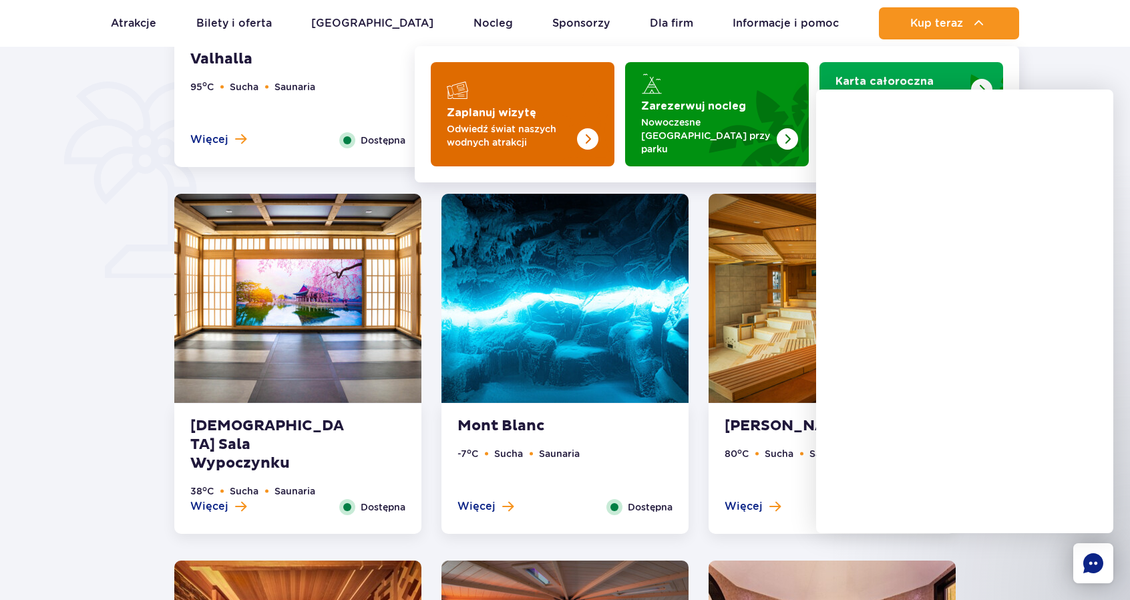
click at [545, 107] on img "Zaplanuj wizytę" at bounding box center [561, 114] width 106 height 104
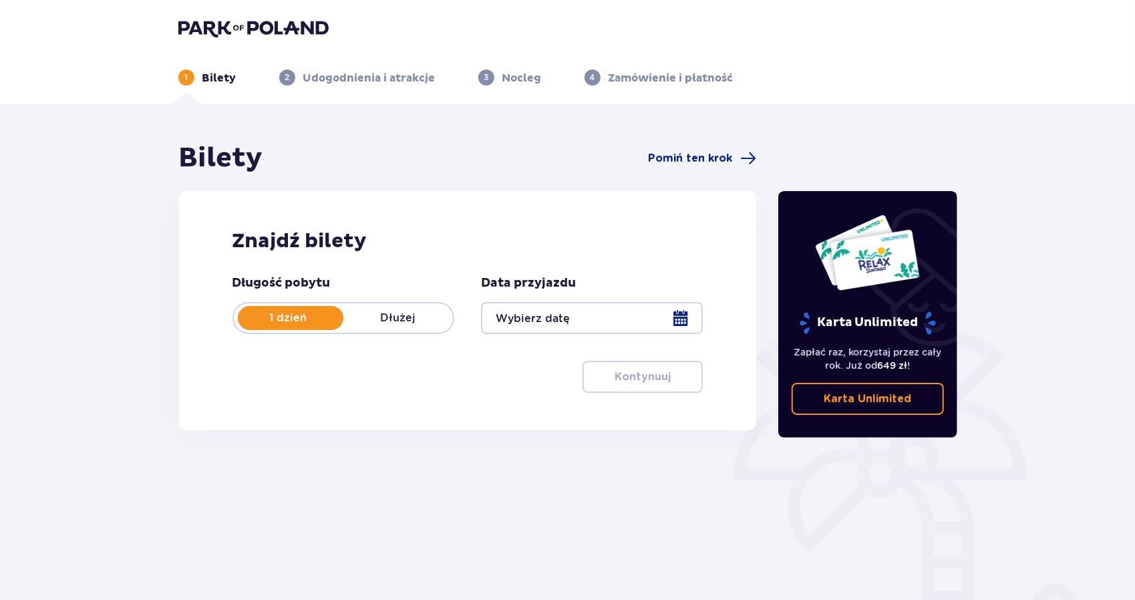
click at [684, 321] on div at bounding box center [592, 318] width 222 height 32
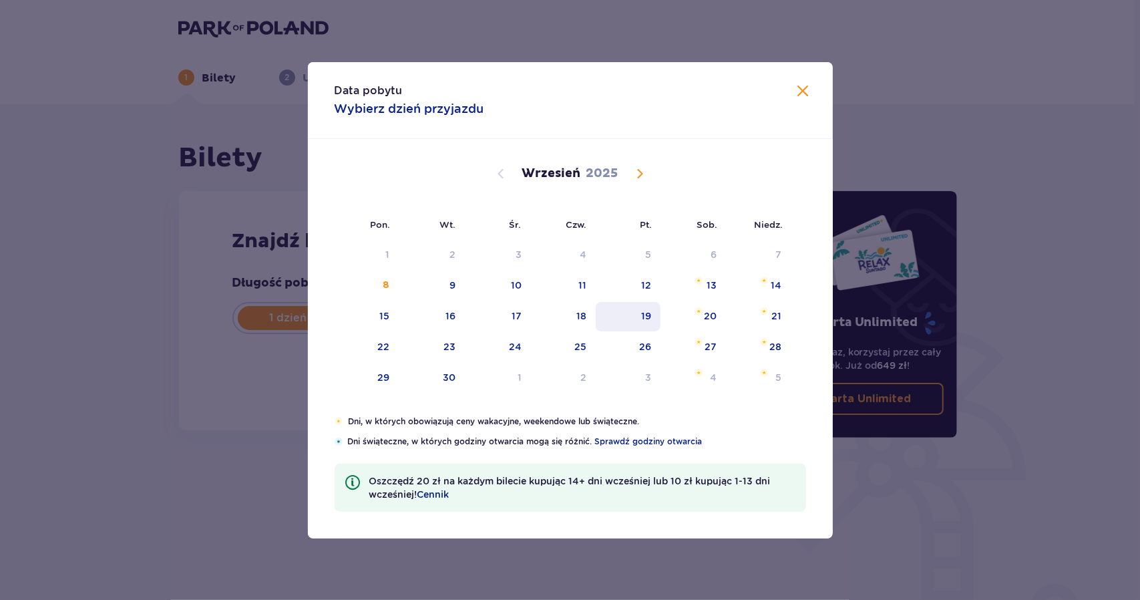
click at [646, 320] on div "19" at bounding box center [646, 315] width 10 height 13
type input "[DATE]"
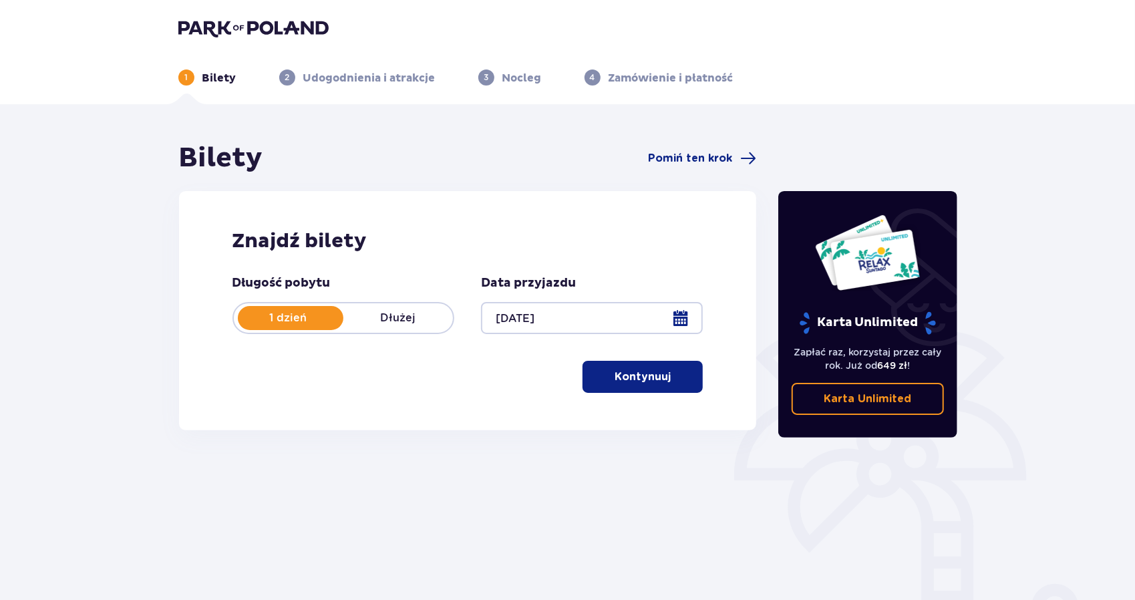
click at [614, 373] on p "Kontynuuj" at bounding box center [642, 376] width 56 height 15
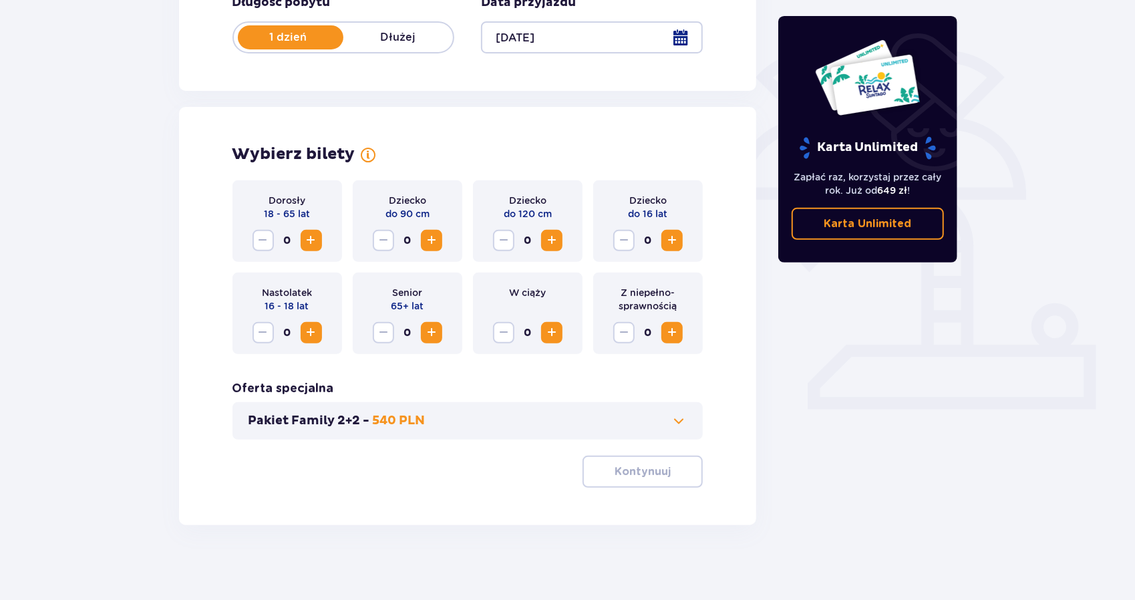
scroll to position [286, 0]
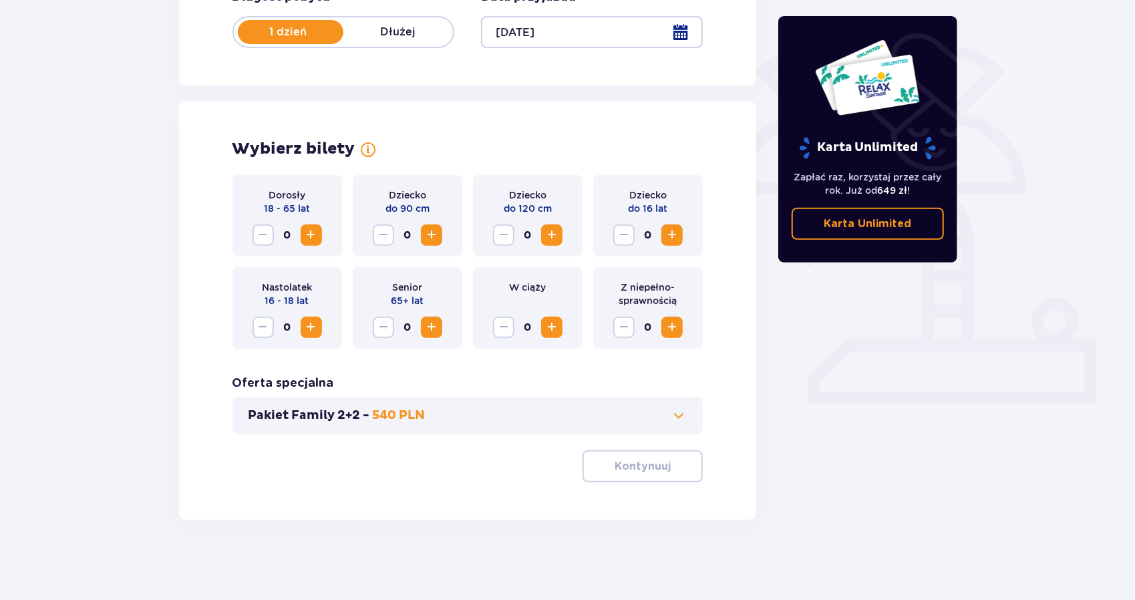
click at [313, 237] on span "Increase" at bounding box center [311, 235] width 16 height 16
click at [641, 470] on p "Kontynuuj" at bounding box center [642, 466] width 56 height 15
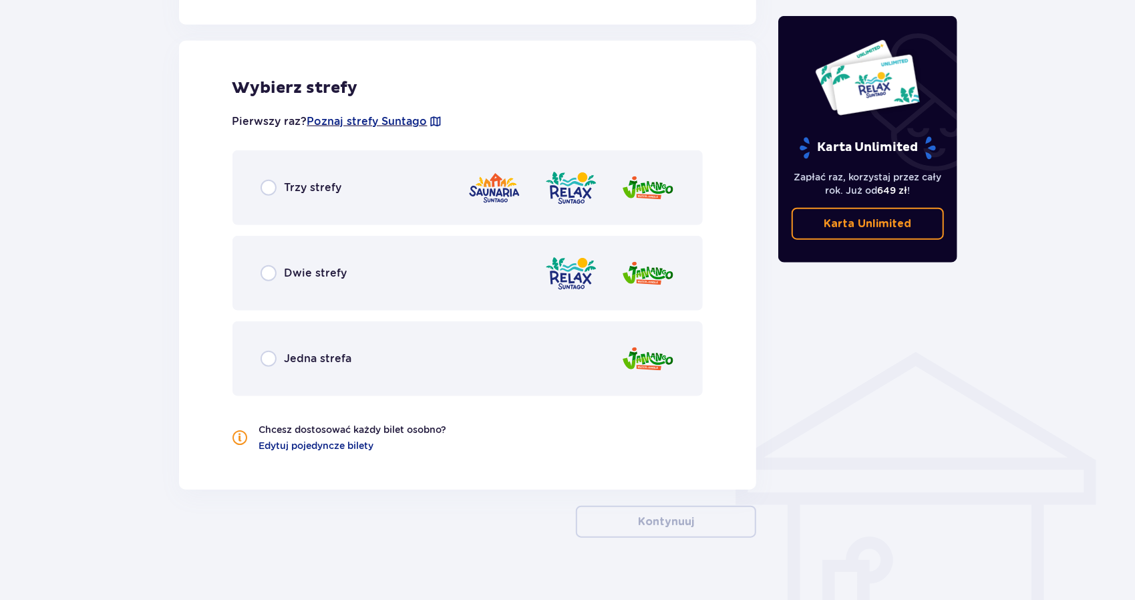
scroll to position [741, 0]
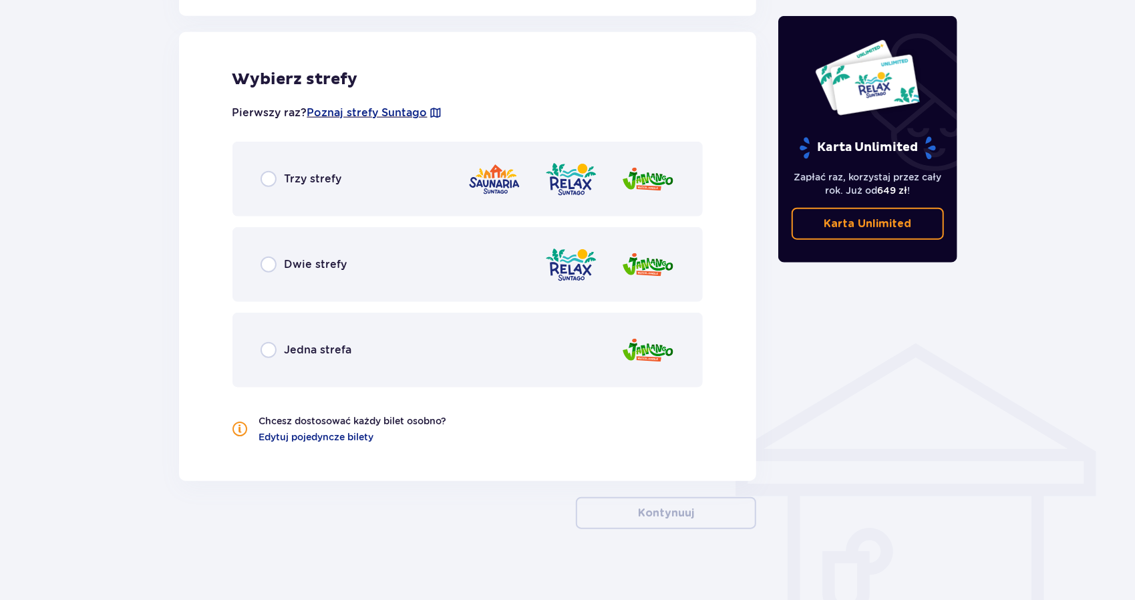
click at [315, 186] on p "Trzy strefy" at bounding box center [313, 179] width 57 height 15
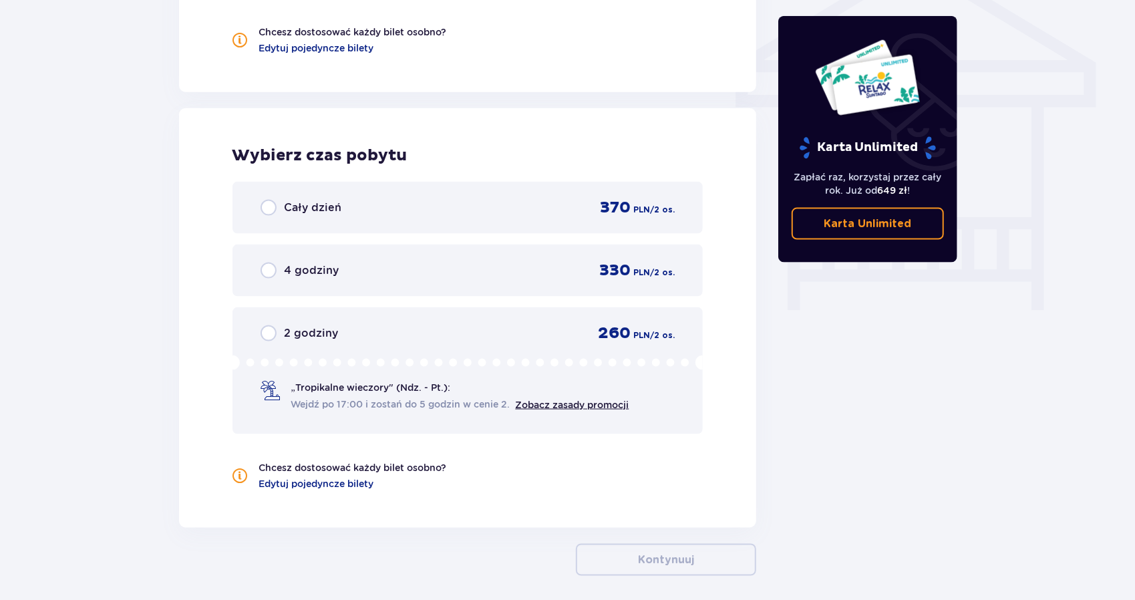
scroll to position [1186, 0]
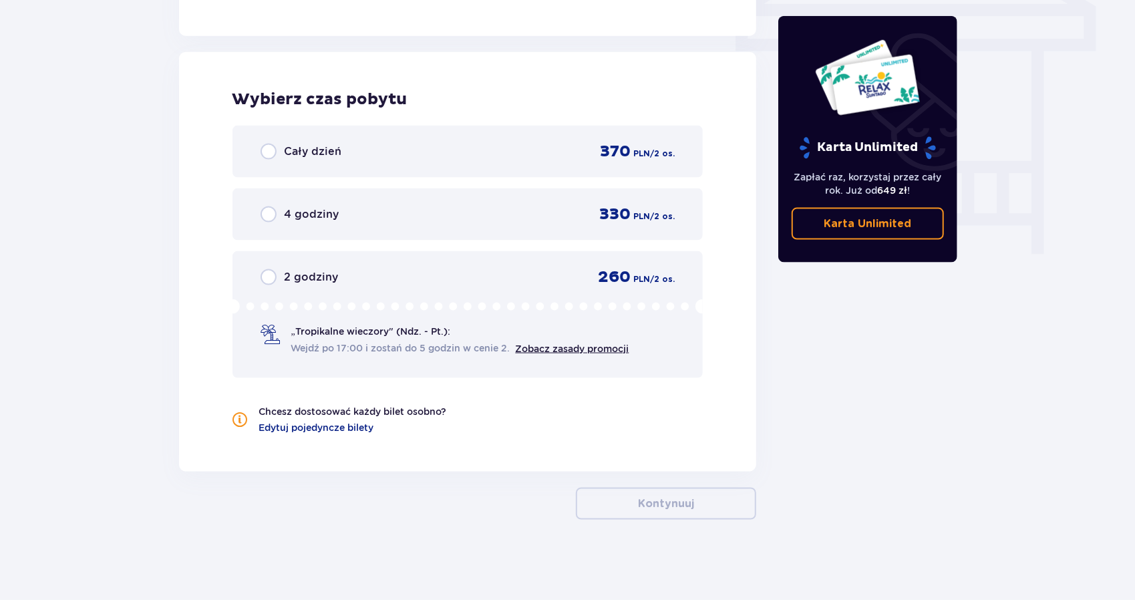
click at [447, 218] on div "4 godziny 330 PLN / 2 os." at bounding box center [467, 214] width 415 height 20
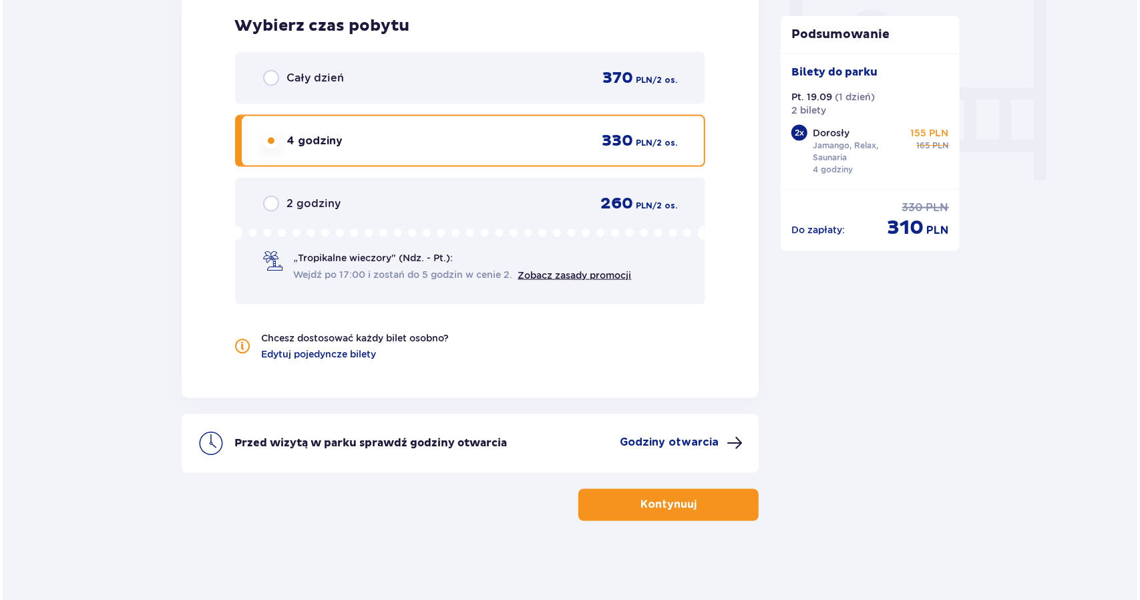
scroll to position [1261, 0]
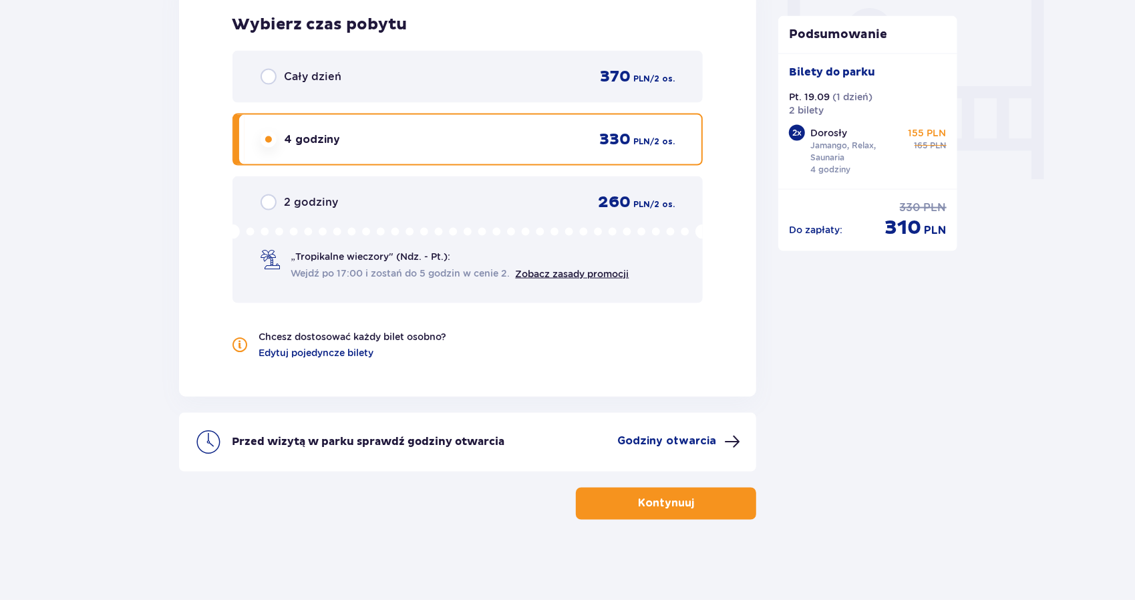
click at [671, 449] on button "Godziny otwarcia" at bounding box center [678, 442] width 123 height 16
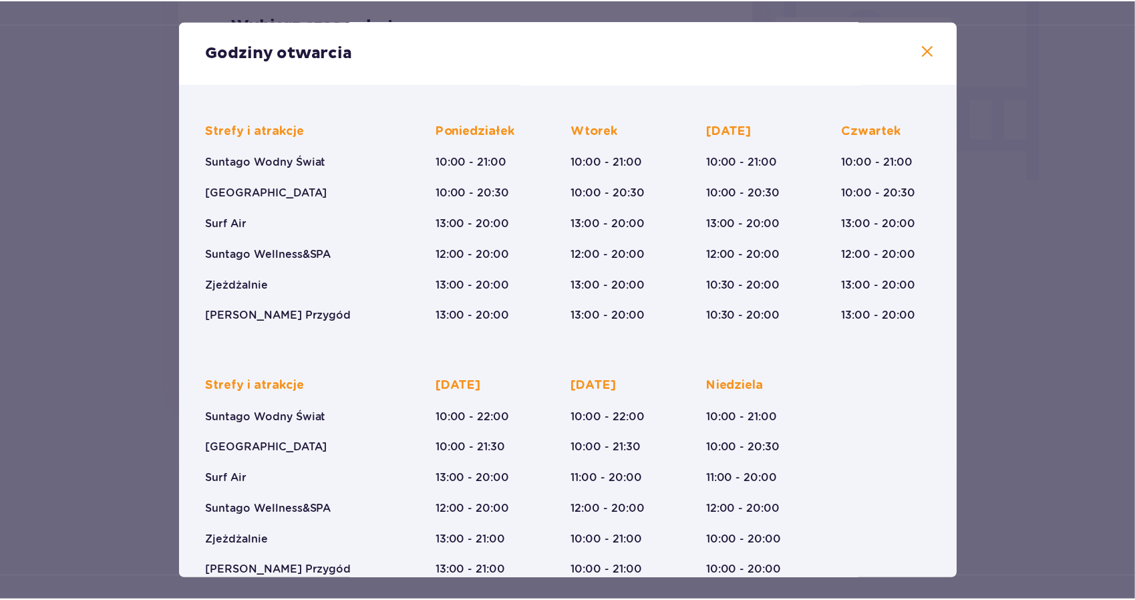
scroll to position [93, 0]
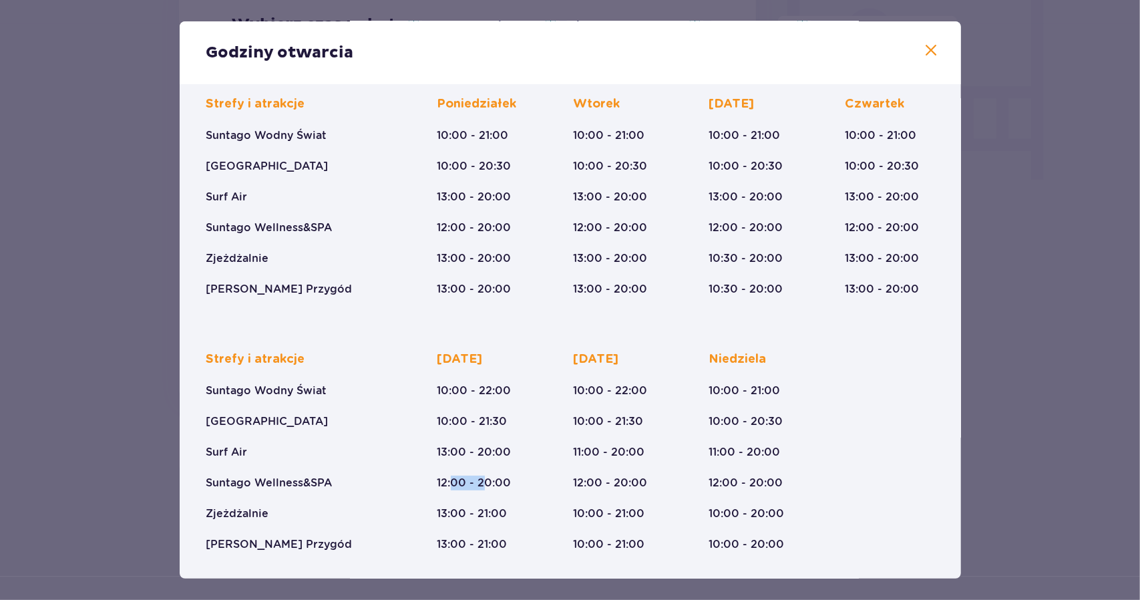
drag, startPoint x: 454, startPoint y: 484, endPoint x: 487, endPoint y: 485, distance: 32.7
click at [486, 486] on p "12:00 - 20:00" at bounding box center [474, 483] width 74 height 15
click at [487, 485] on p "12:00 - 20:00" at bounding box center [474, 483] width 74 height 15
click at [924, 47] on span at bounding box center [932, 51] width 16 height 16
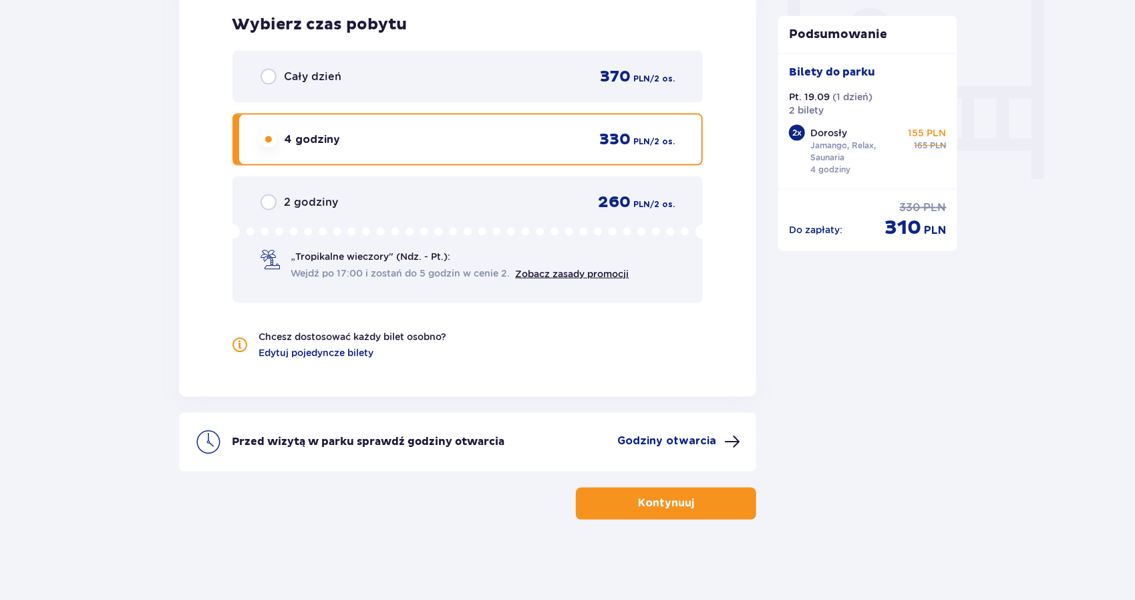
click at [626, 502] on button "Kontynuuj" at bounding box center [666, 504] width 180 height 32
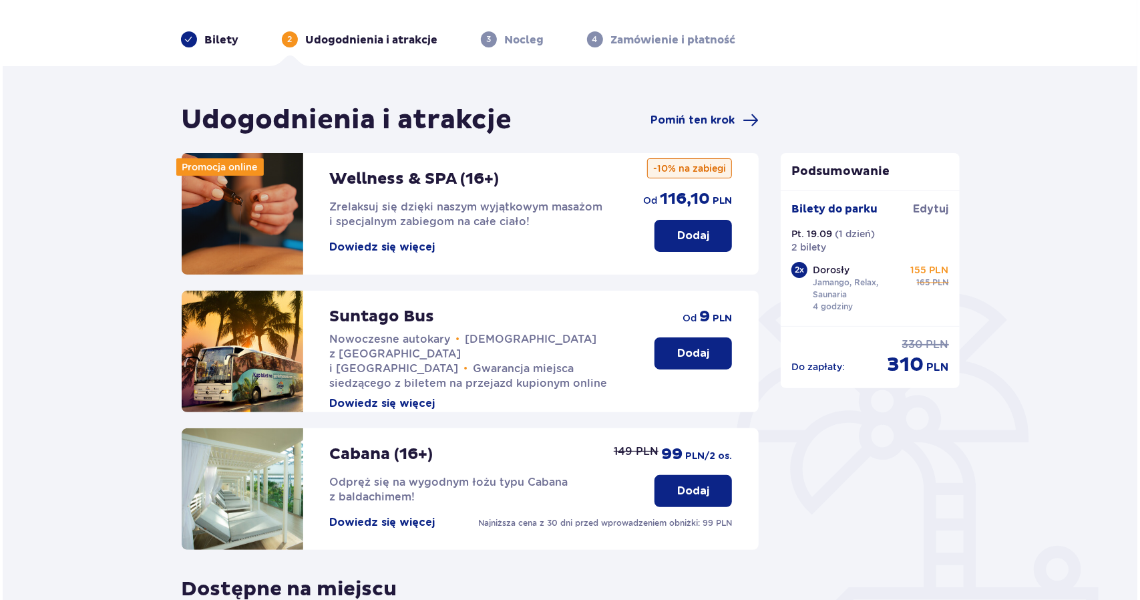
scroll to position [67, 0]
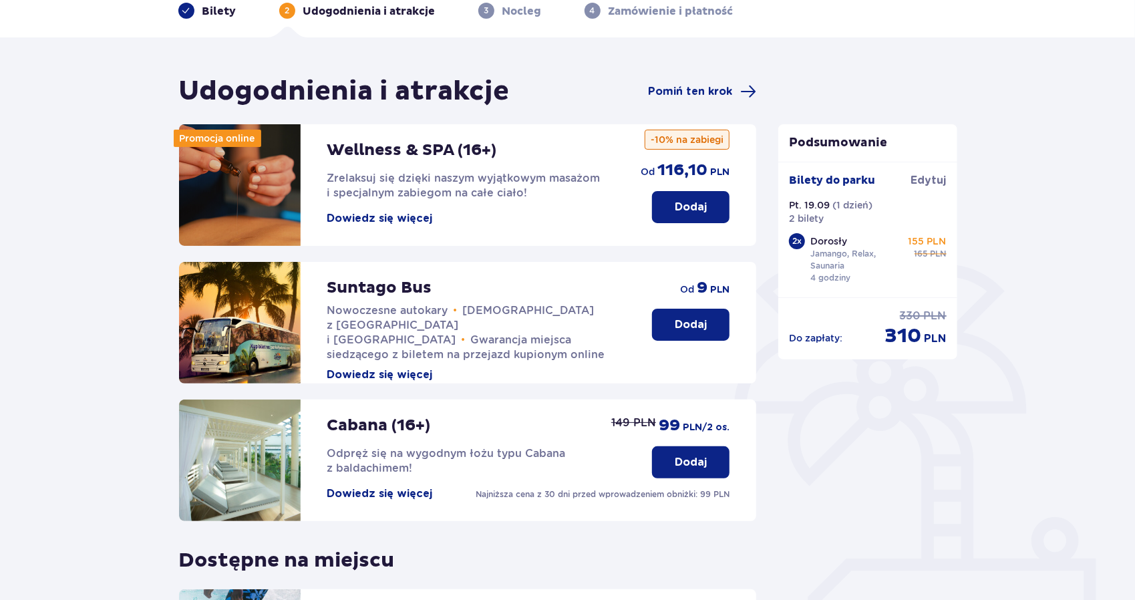
click at [386, 220] on button "Dowiedz się więcej" at bounding box center [380, 218] width 106 height 15
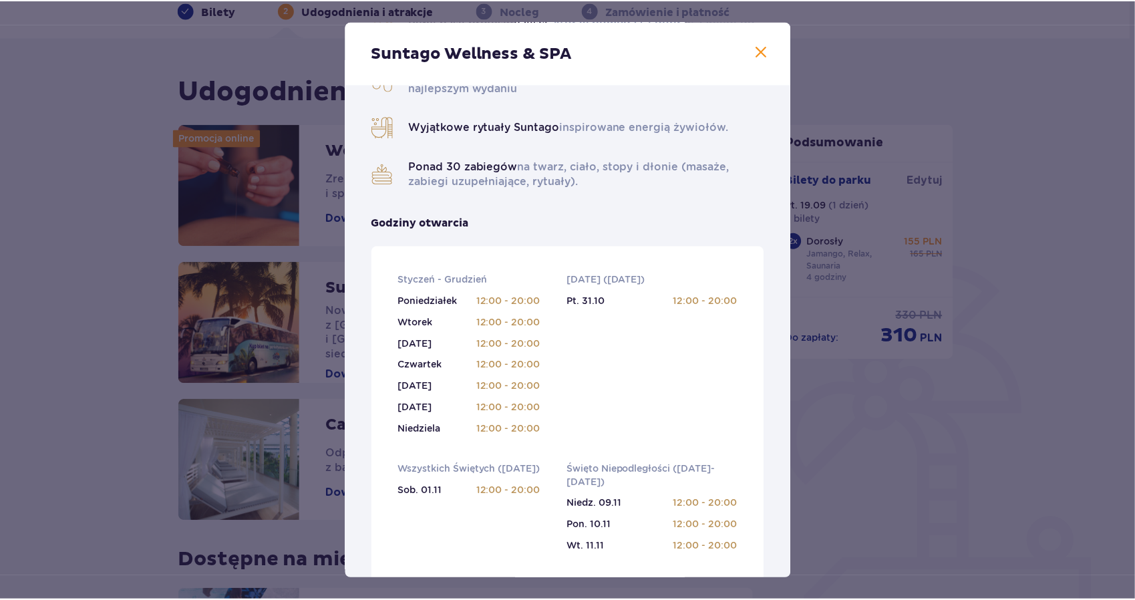
scroll to position [200, 0]
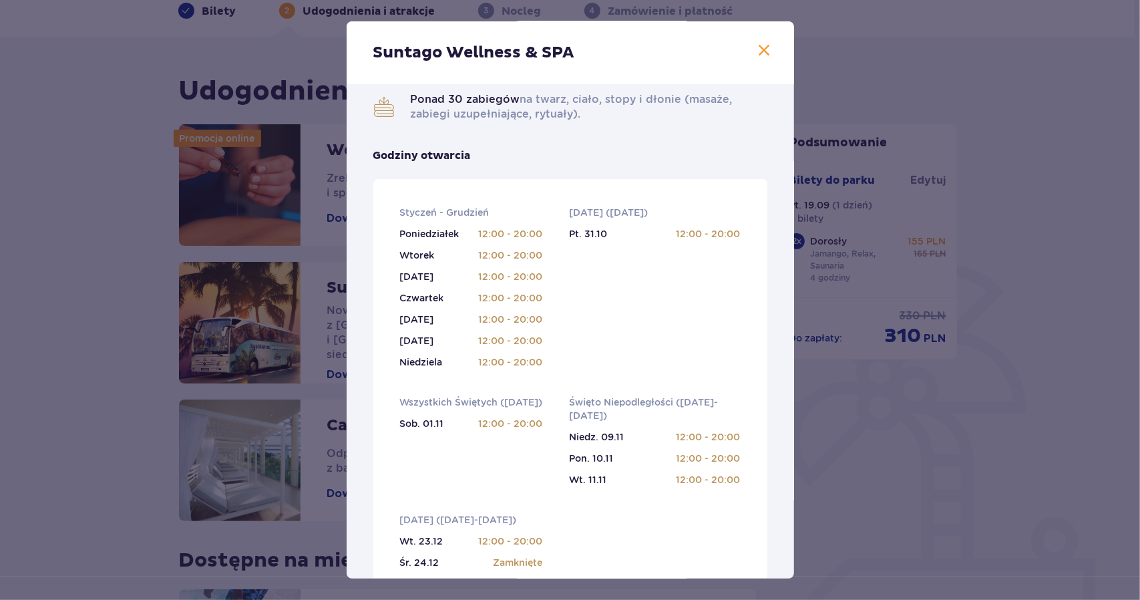
click at [765, 56] on span at bounding box center [765, 51] width 16 height 16
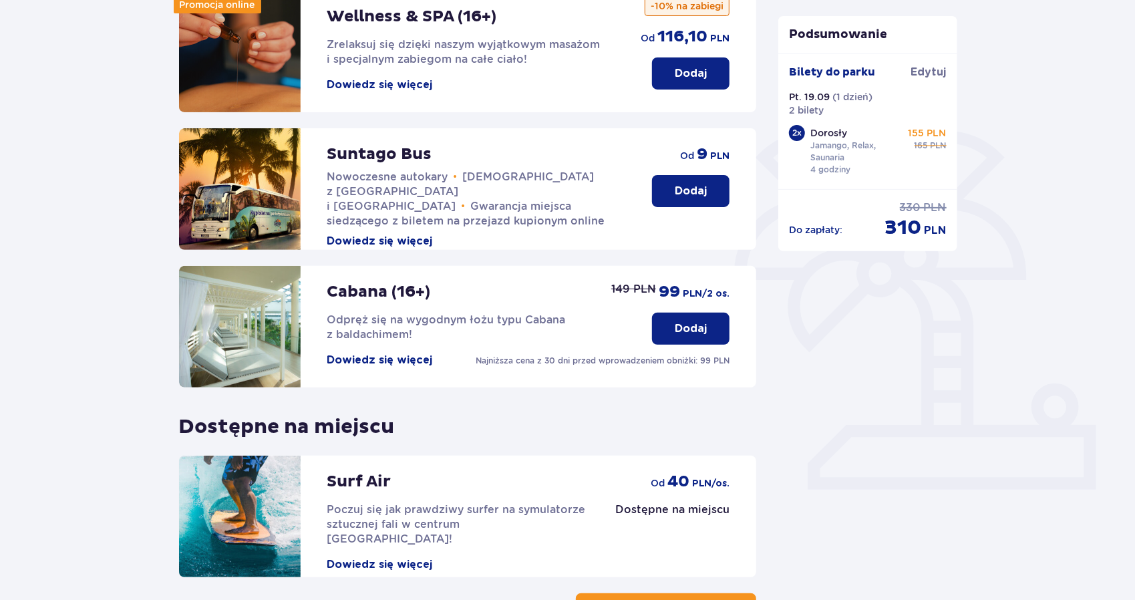
scroll to position [306, 0]
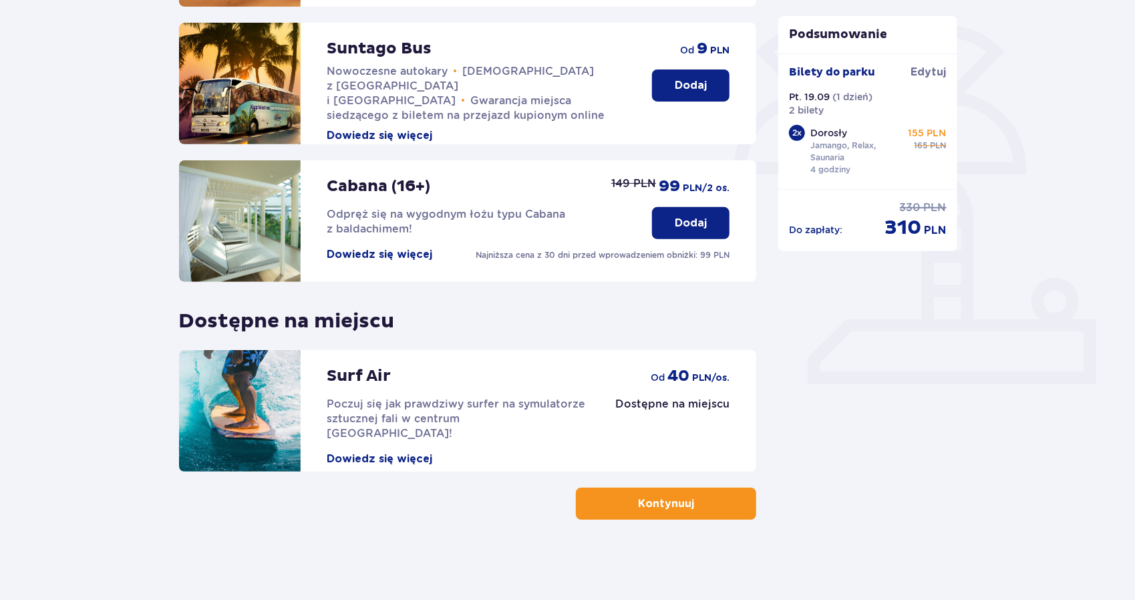
click at [360, 250] on button "Dowiedz się więcej" at bounding box center [380, 254] width 106 height 15
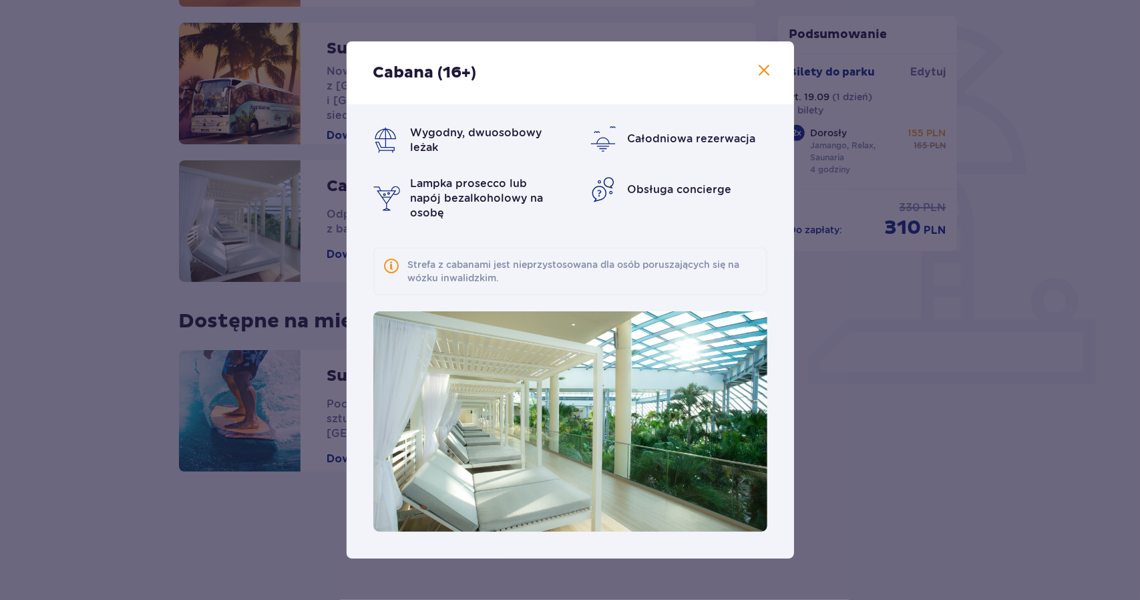
click at [772, 77] on span at bounding box center [765, 71] width 16 height 16
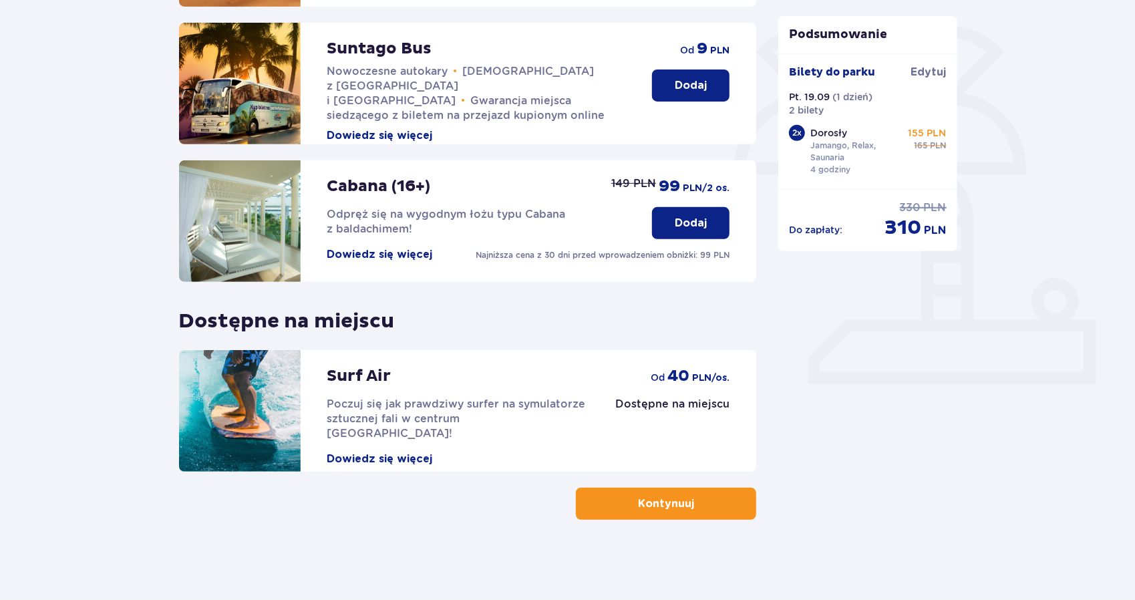
click at [391, 451] on button "Dowiedz się więcej" at bounding box center [380, 458] width 106 height 15
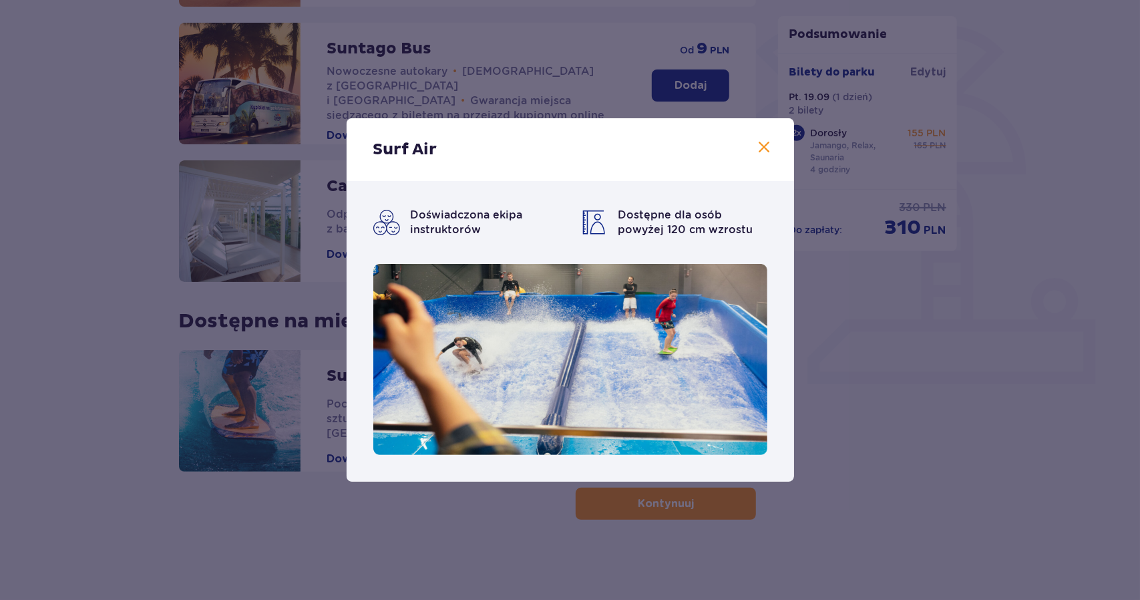
click at [761, 154] on span at bounding box center [765, 148] width 16 height 16
